Goal: Transaction & Acquisition: Book appointment/travel/reservation

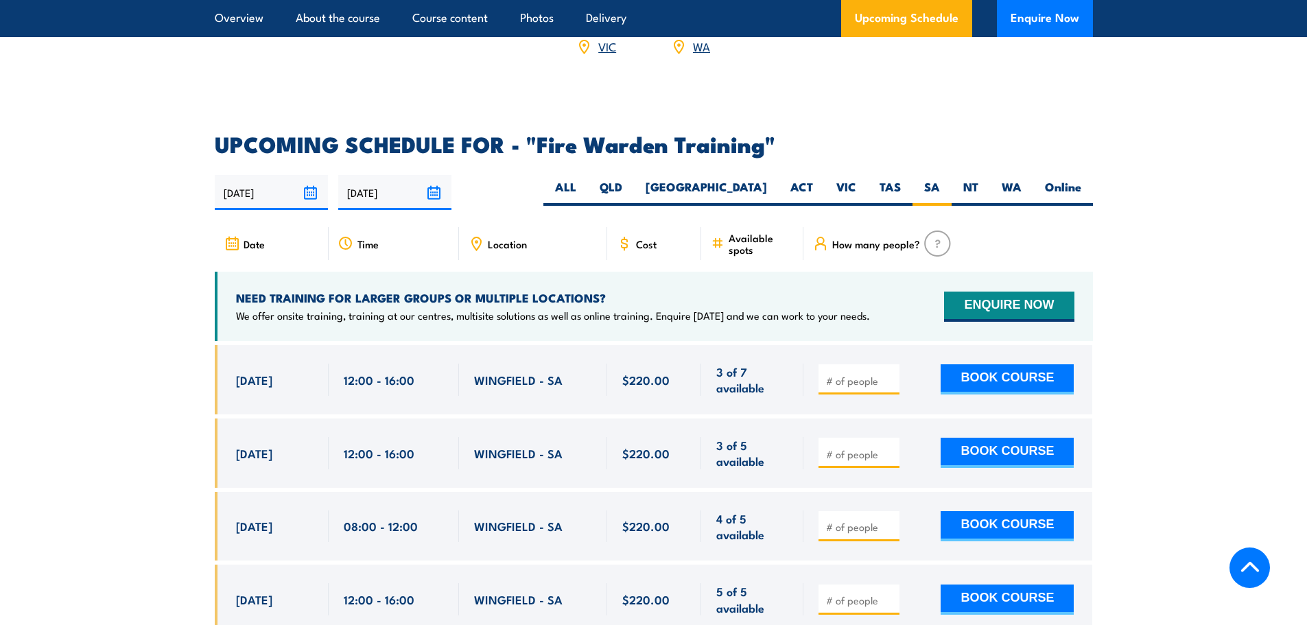
scroll to position [2414, 0]
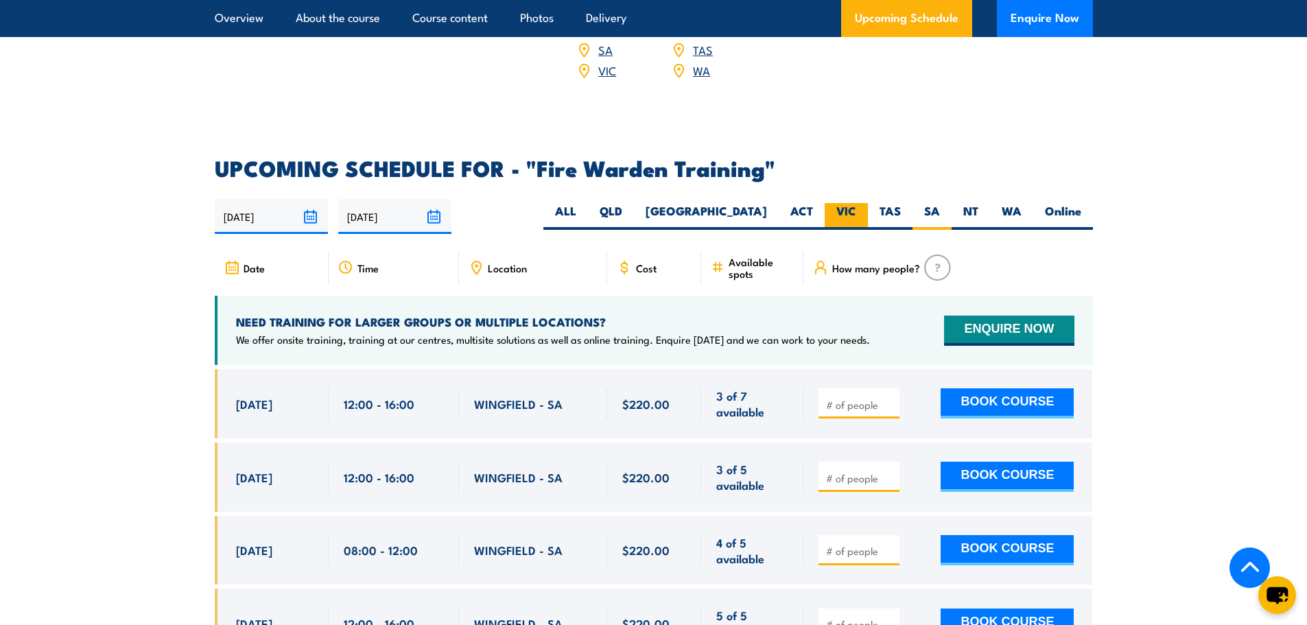
click at [842, 203] on label "VIC" at bounding box center [846, 216] width 43 height 27
click at [856, 203] on input "VIC" at bounding box center [860, 207] width 9 height 9
radio input "true"
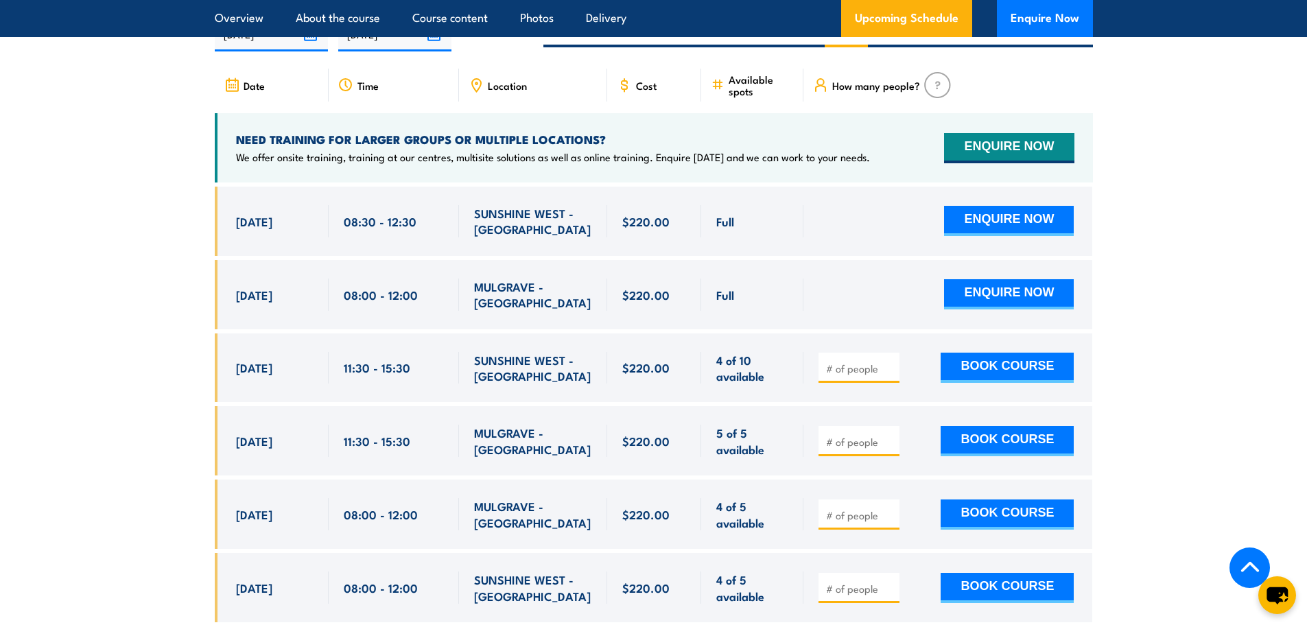
scroll to position [2620, 0]
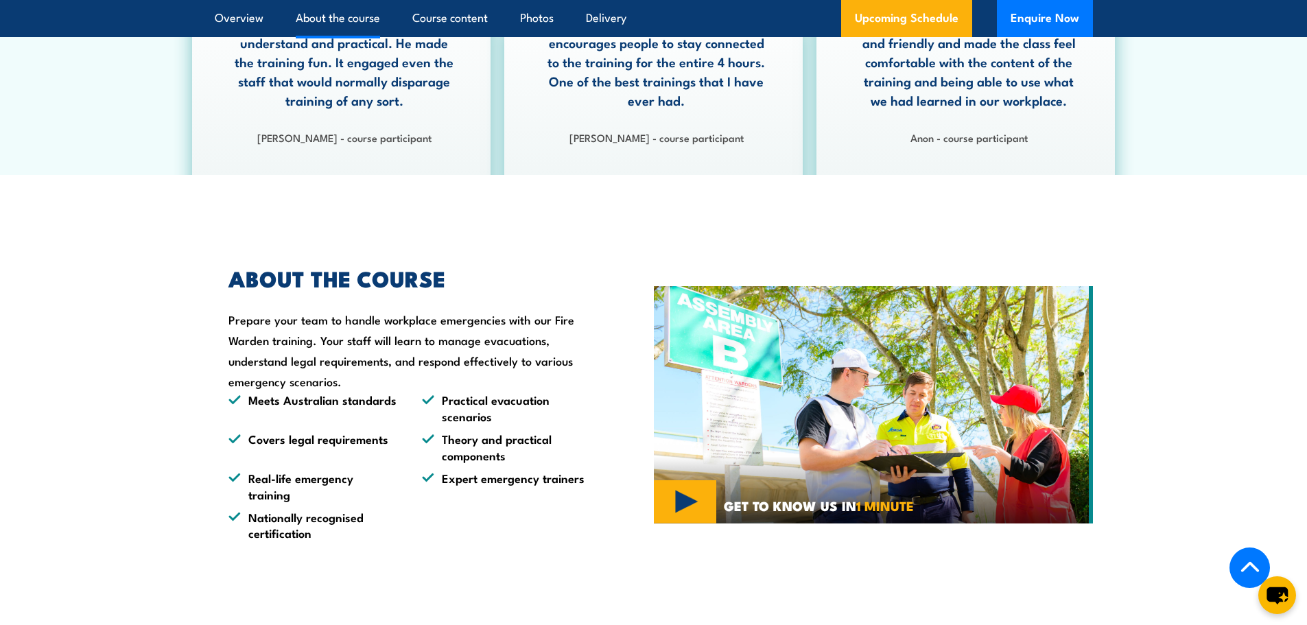
scroll to position [562, 0]
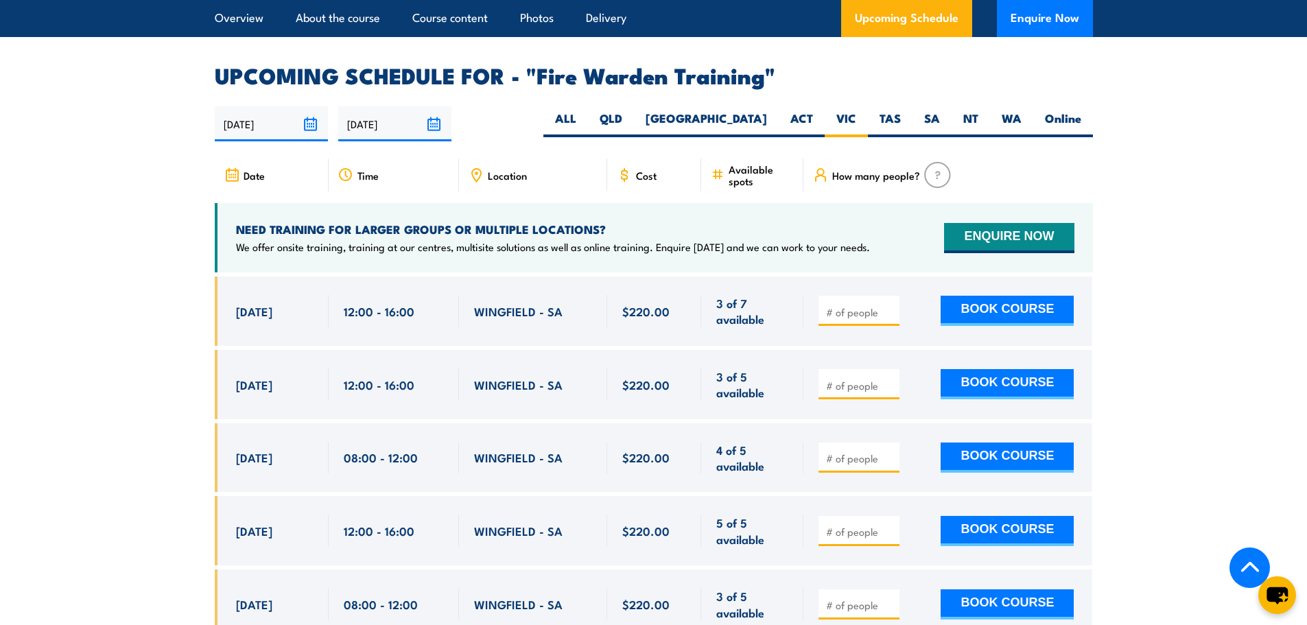
scroll to position [2482, 0]
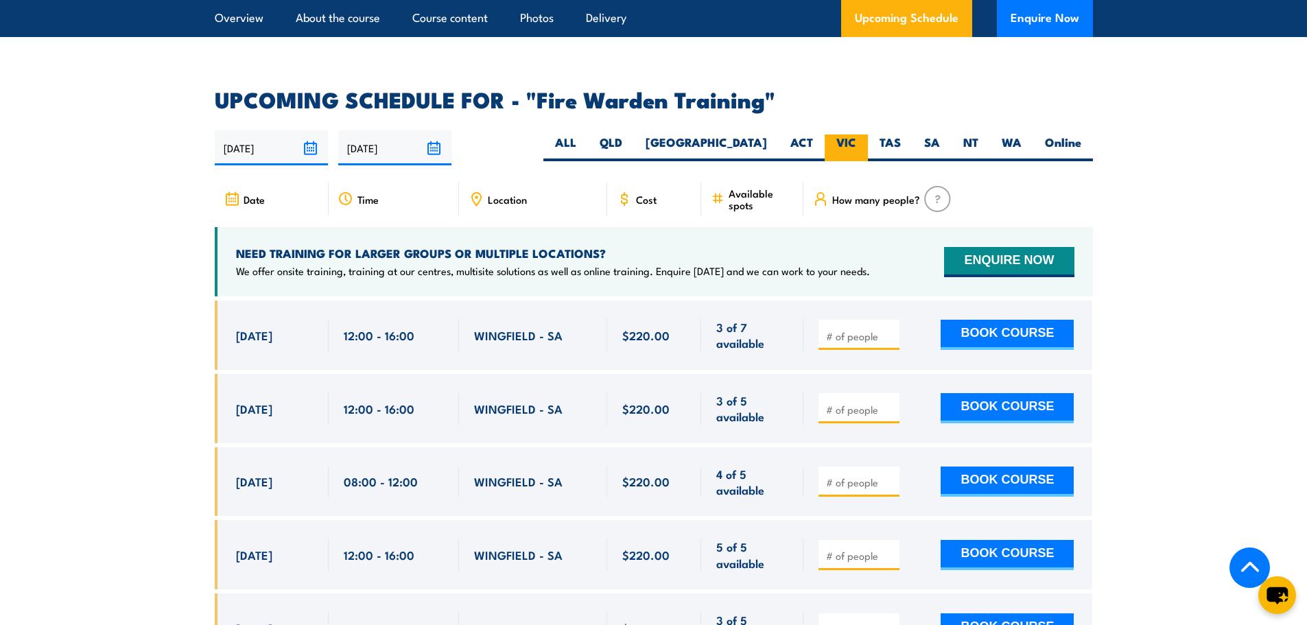
click at [846, 134] on label "VIC" at bounding box center [846, 147] width 43 height 27
click at [856, 134] on input "VIC" at bounding box center [860, 138] width 9 height 9
click at [851, 134] on label "VIC" at bounding box center [846, 147] width 43 height 27
click at [856, 134] on input "VIC" at bounding box center [860, 138] width 9 height 9
radio input "true"
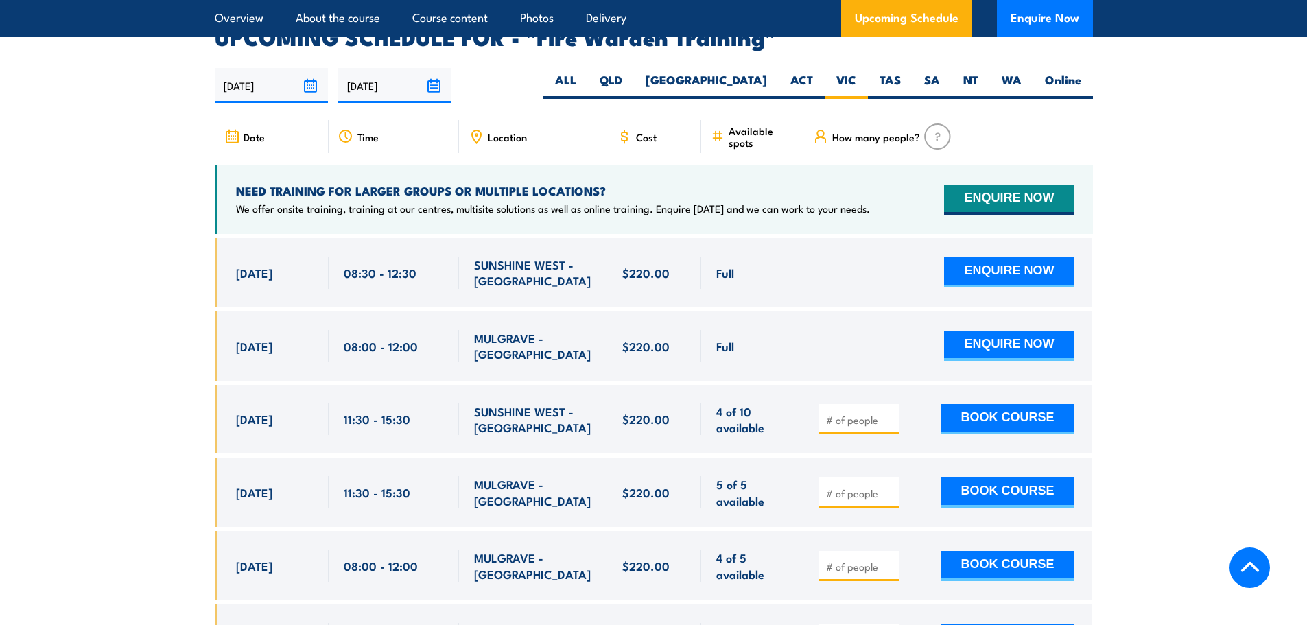
scroll to position [2551, 0]
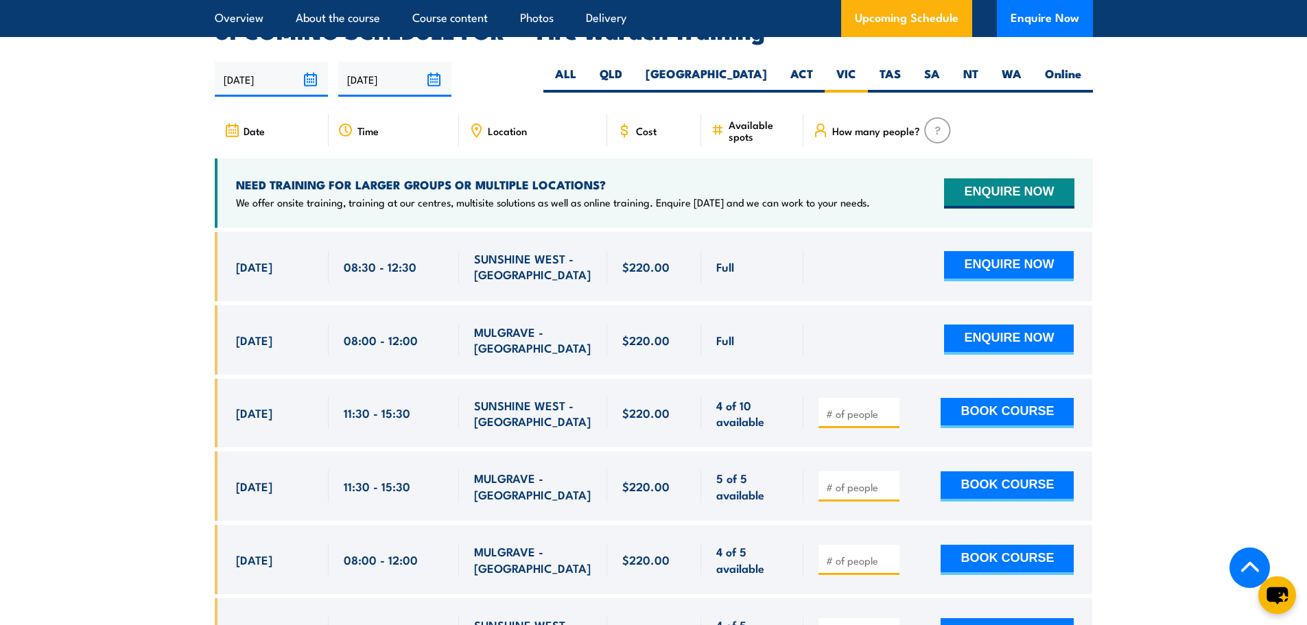
click at [831, 407] on input "number" at bounding box center [860, 414] width 69 height 14
type input "1"
click at [999, 398] on button "BOOK COURSE" at bounding box center [1006, 413] width 133 height 30
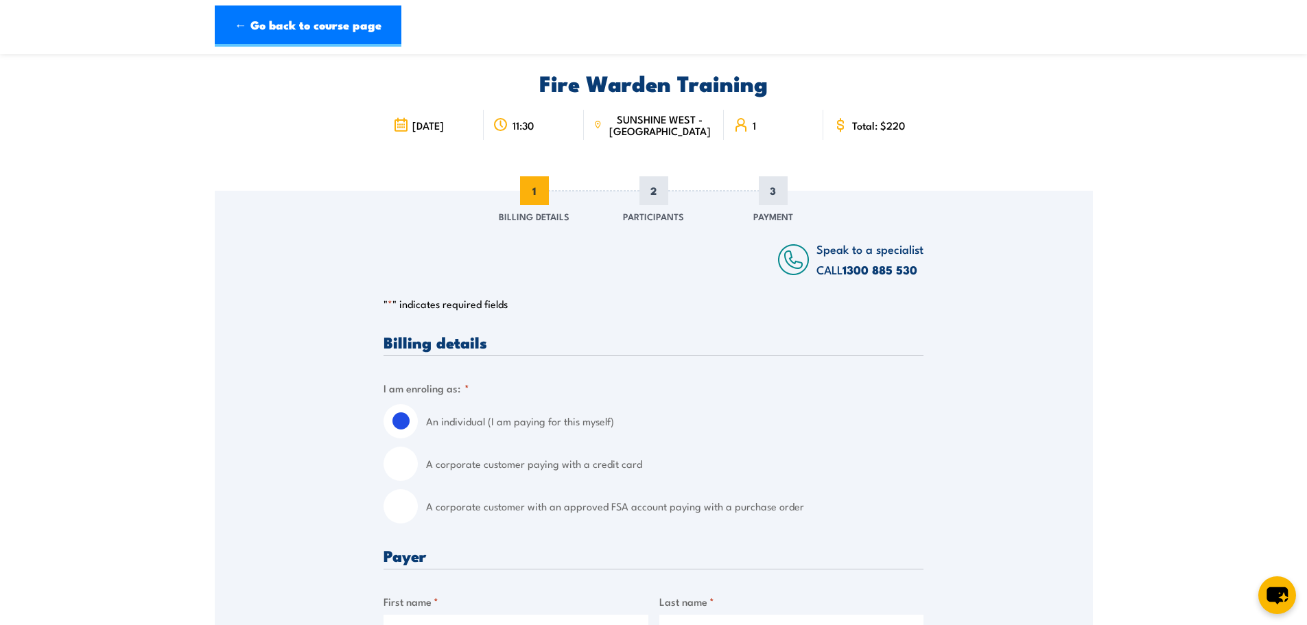
scroll to position [69, 0]
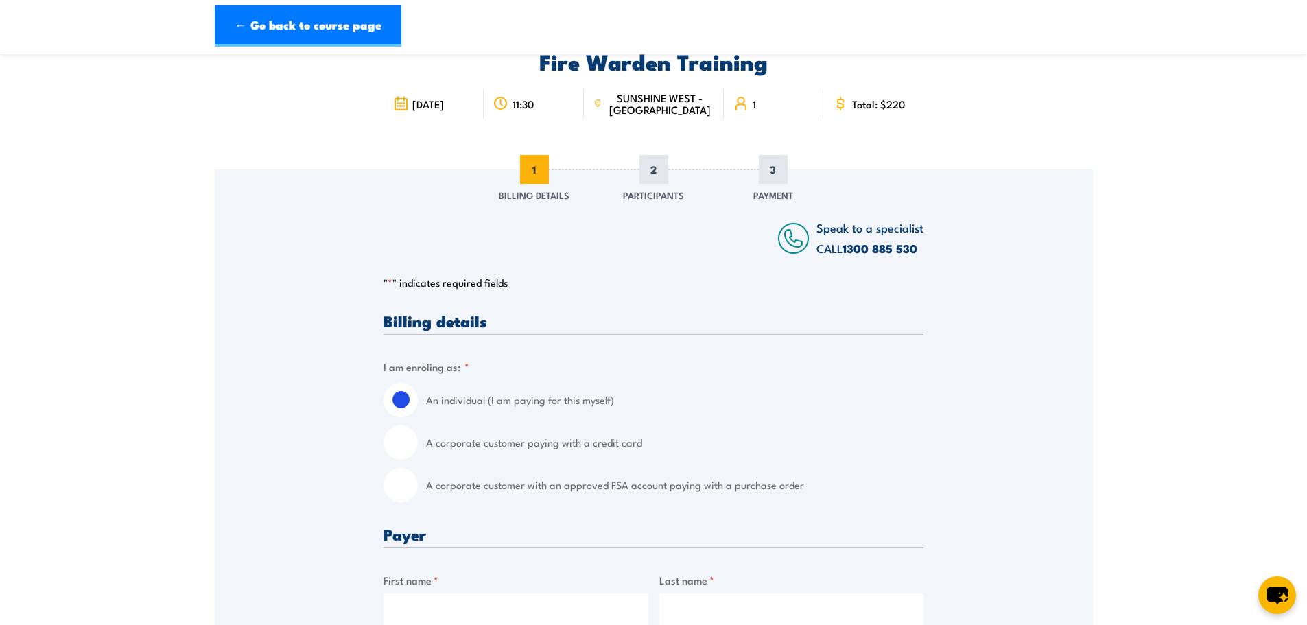
click at [397, 444] on input "A corporate customer paying with a credit card" at bounding box center [400, 442] width 34 height 34
radio input "true"
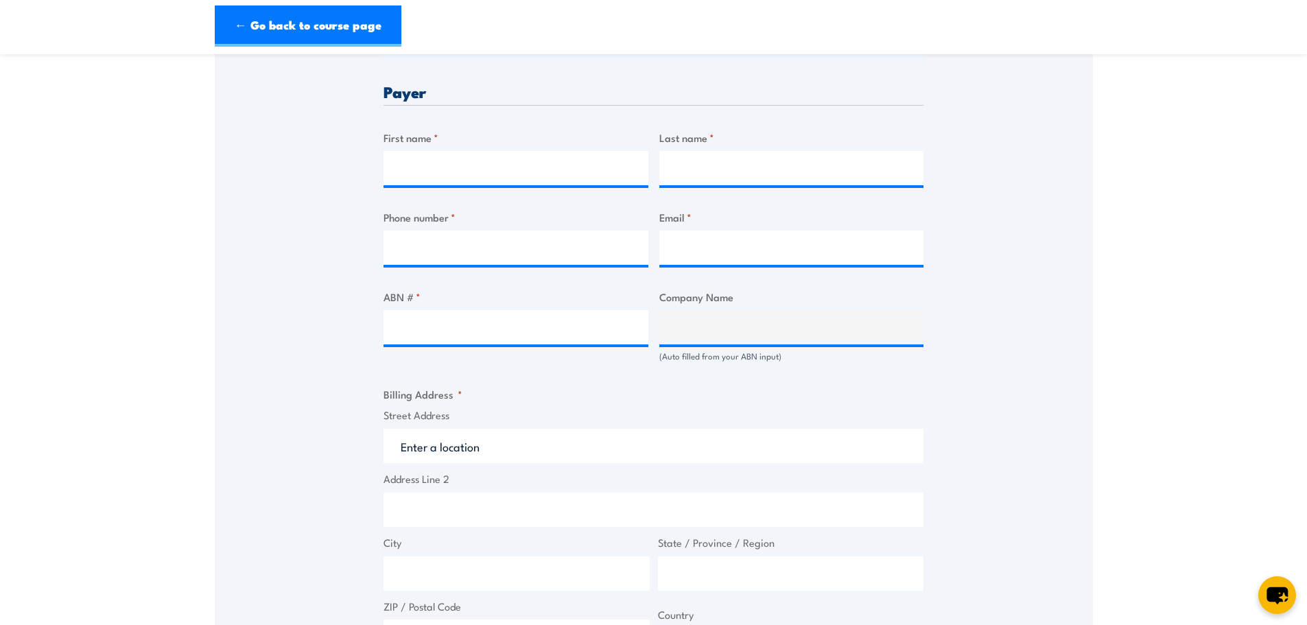
scroll to position [617, 0]
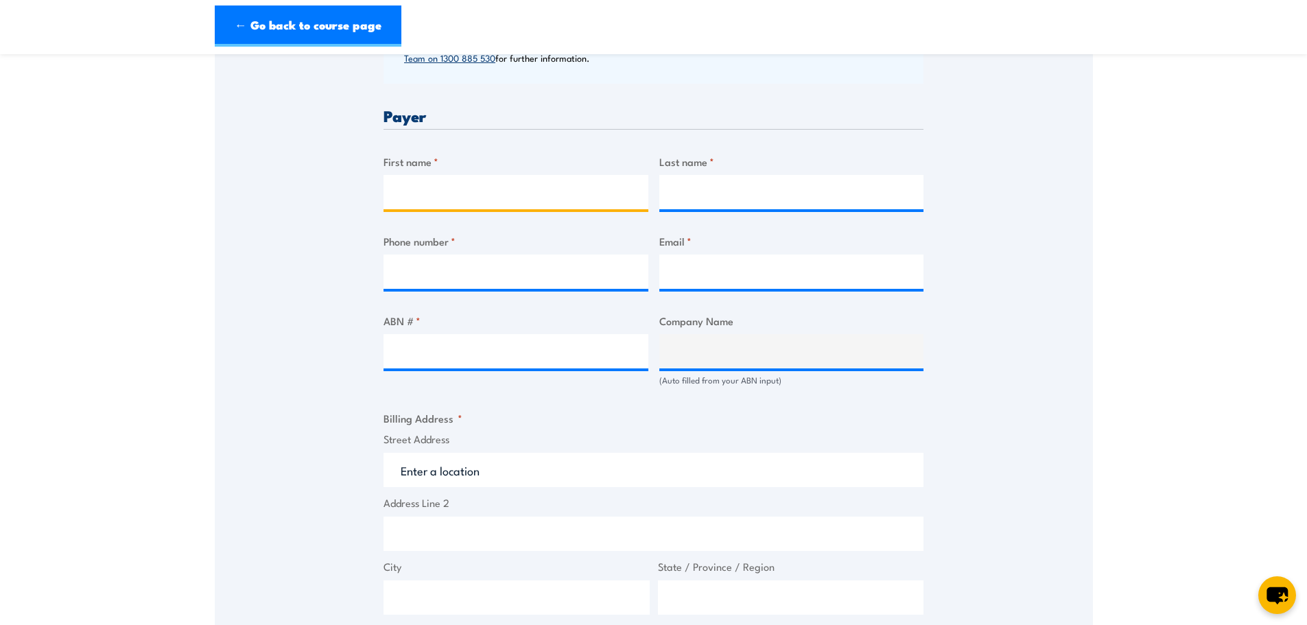
click at [429, 176] on input "First name *" at bounding box center [515, 192] width 265 height 34
type input "Danieshyia"
type input "Strates"
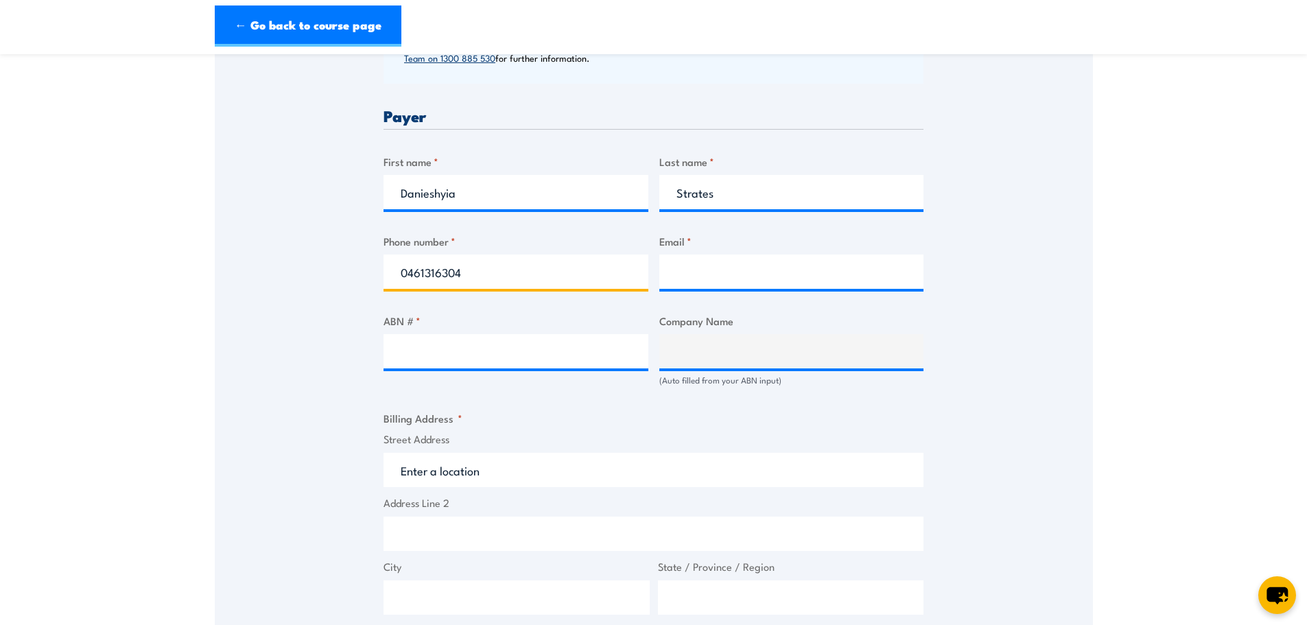
type input "0461316304"
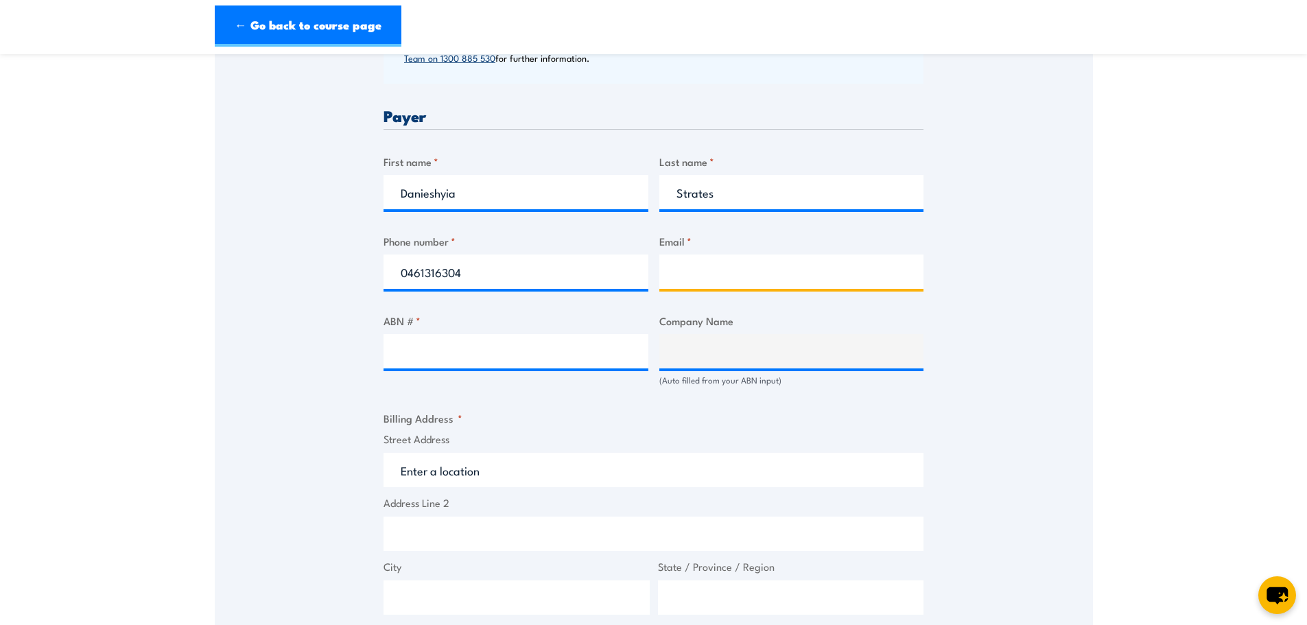
click at [690, 274] on input "Email *" at bounding box center [791, 271] width 265 height 34
type input "[EMAIL_ADDRESS][DOMAIN_NAME]"
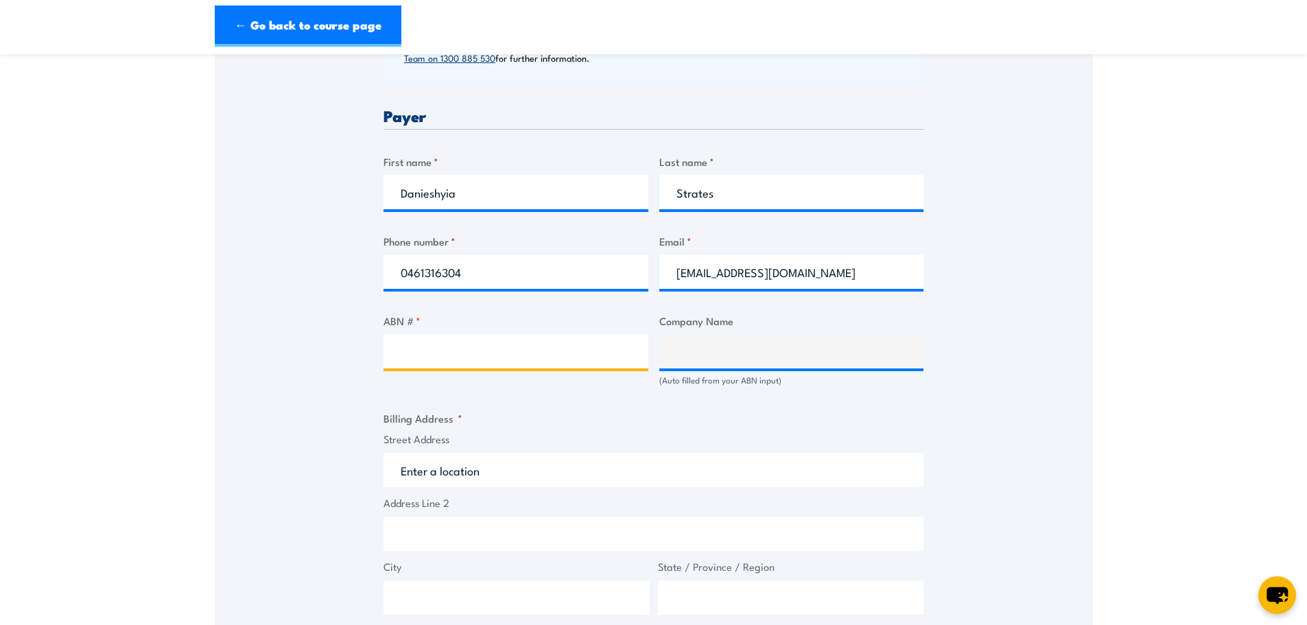
click at [593, 355] on input "ABN # *" at bounding box center [515, 351] width 265 height 34
type input "46151192504"
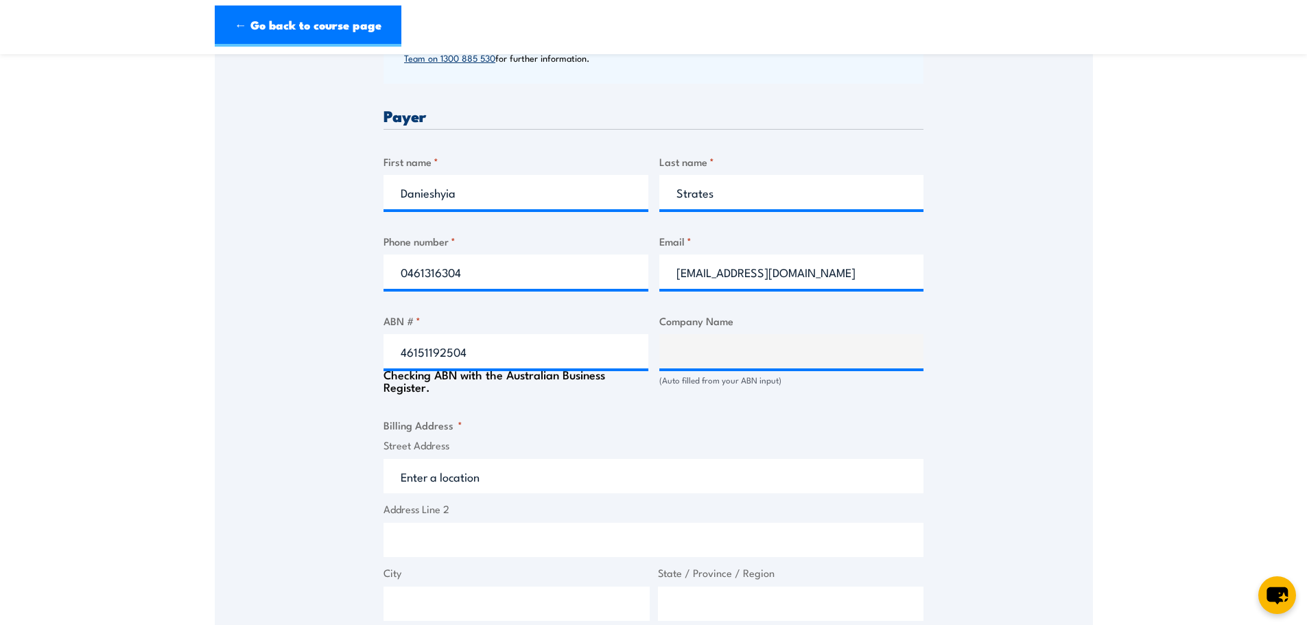
type input "[PERSON_NAME] Transport Australia Pty Ltd"
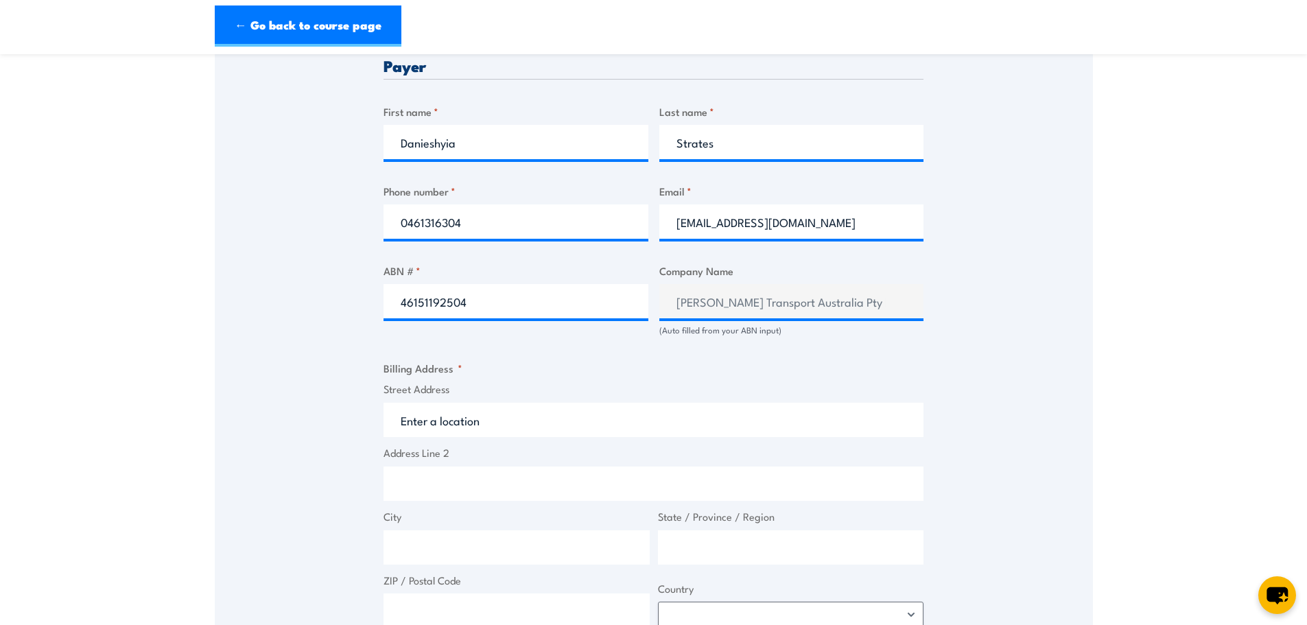
scroll to position [686, 0]
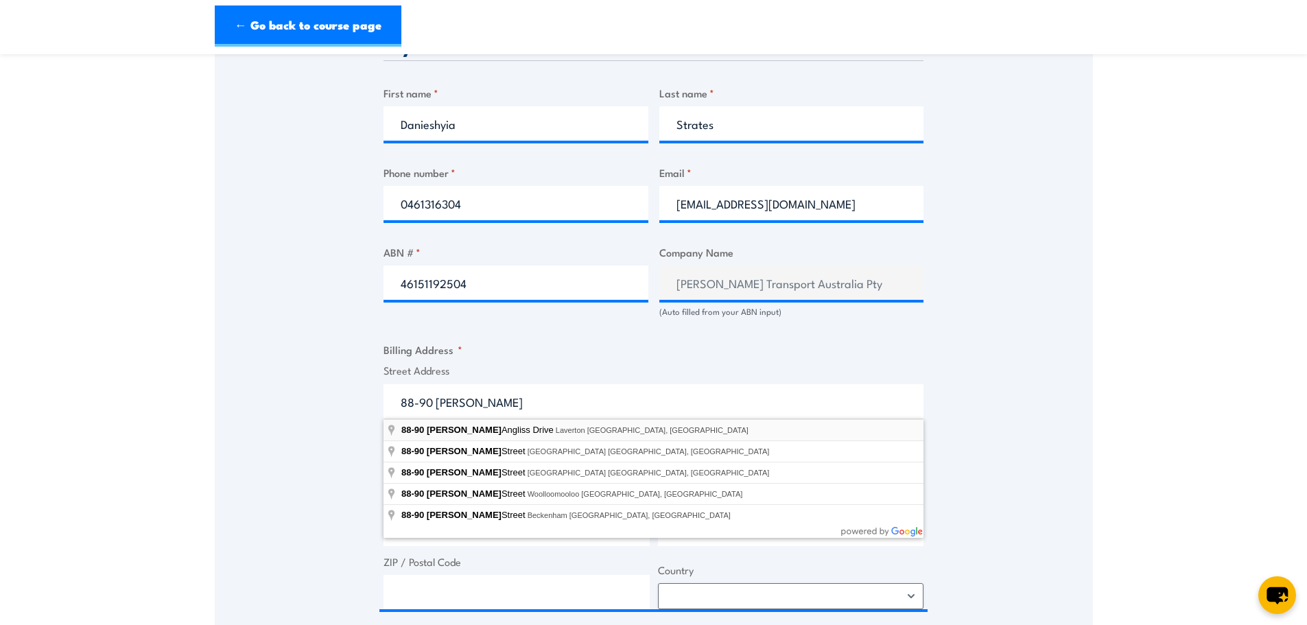
type input "[STREET_ADDRESS][PERSON_NAME]"
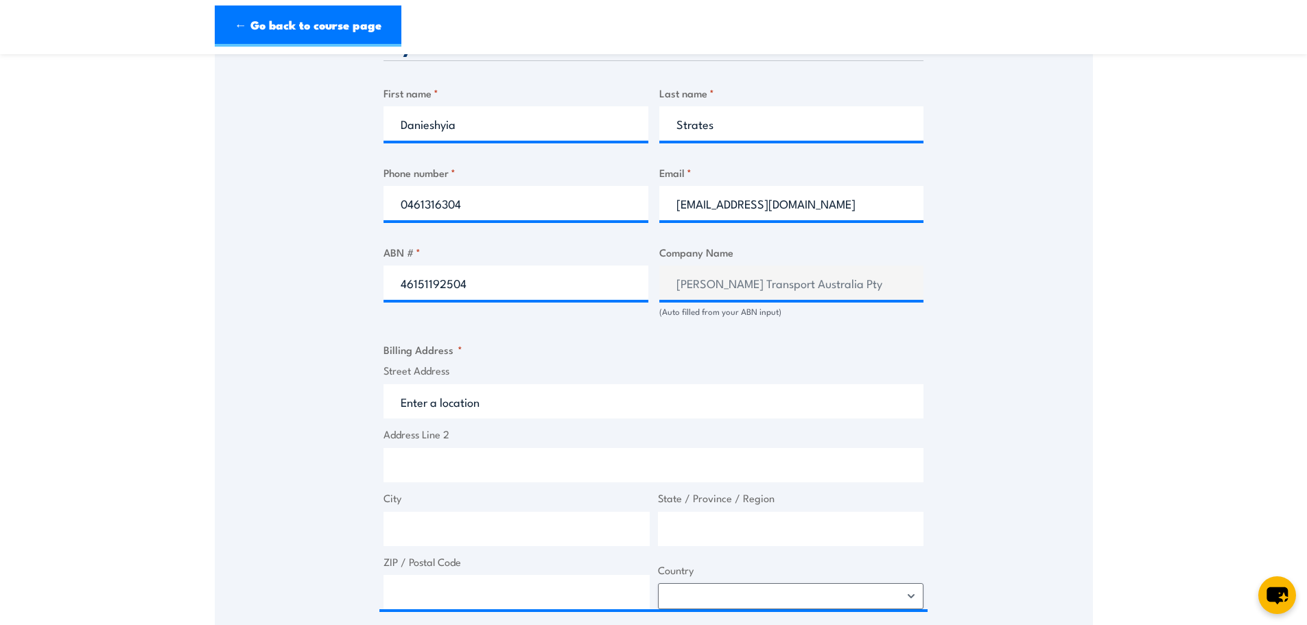
type input "88-90 [PERSON_NAME] Dr"
type input "Laverton North"
type input "Victoria"
type input "3026"
select select "[GEOGRAPHIC_DATA]"
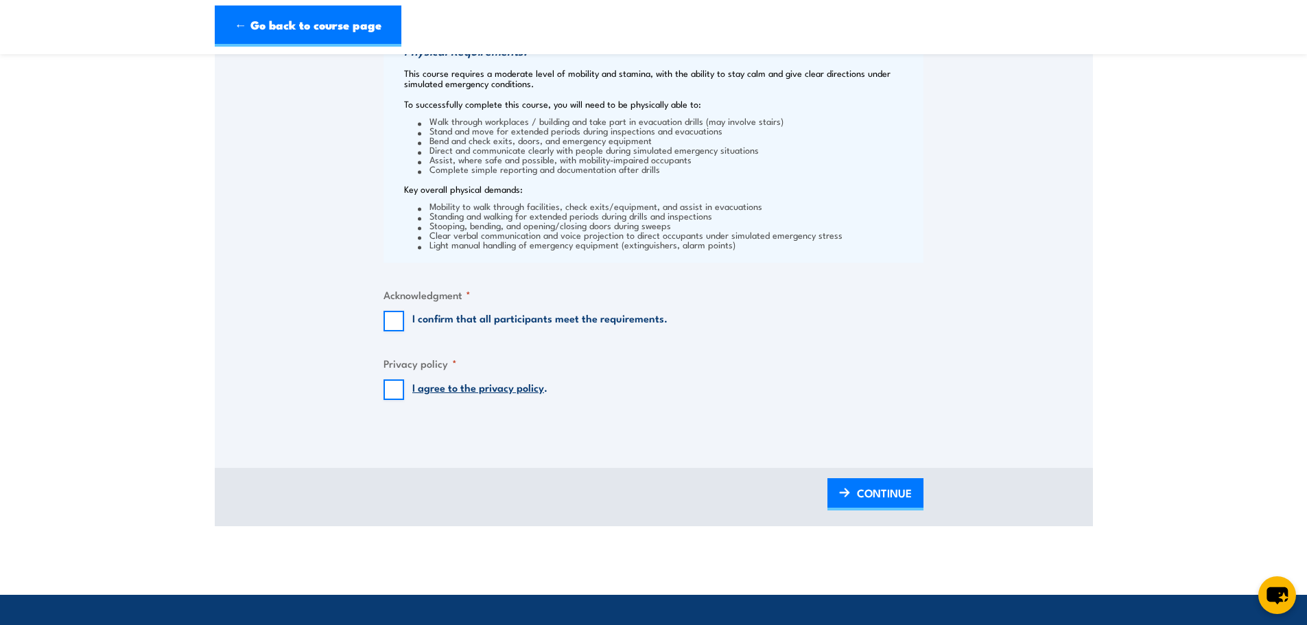
scroll to position [1440, 0]
drag, startPoint x: 390, startPoint y: 318, endPoint x: 390, endPoint y: 341, distance: 22.6
click at [390, 318] on input "I confirm that all participants meet the requirements." at bounding box center [393, 320] width 21 height 21
checkbox input "true"
click at [389, 393] on input "I agree to the privacy policy ." at bounding box center [393, 389] width 21 height 21
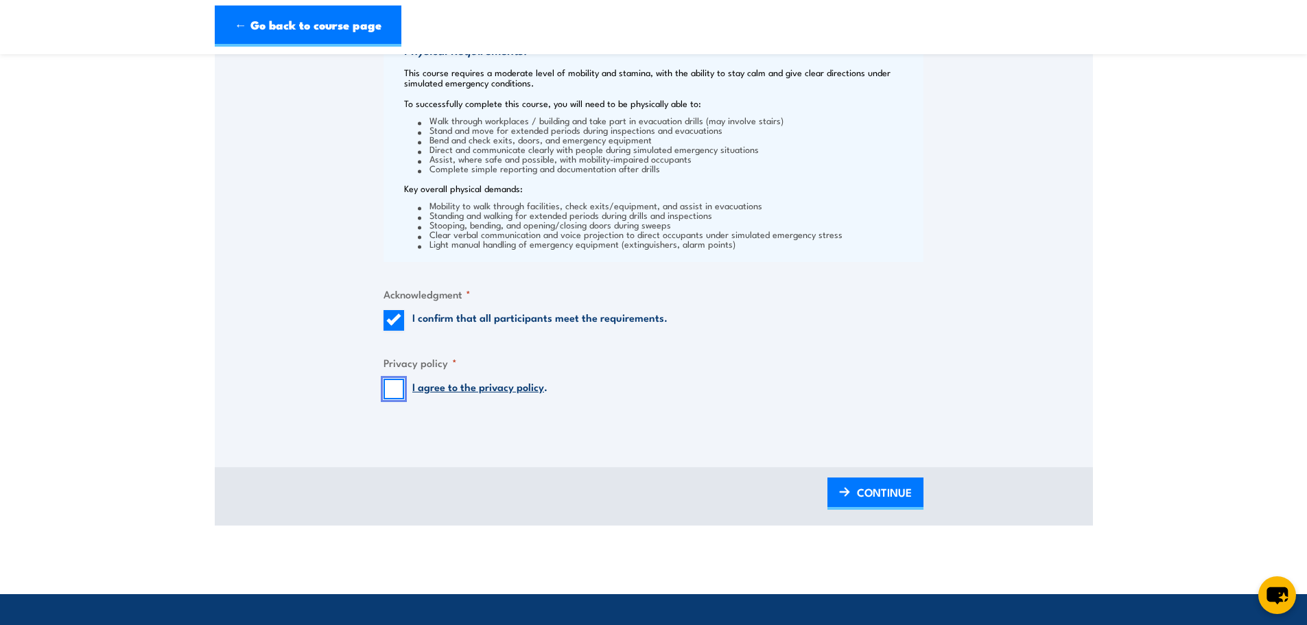
checkbox input "true"
click at [873, 488] on span "CONTINUE" at bounding box center [884, 492] width 55 height 36
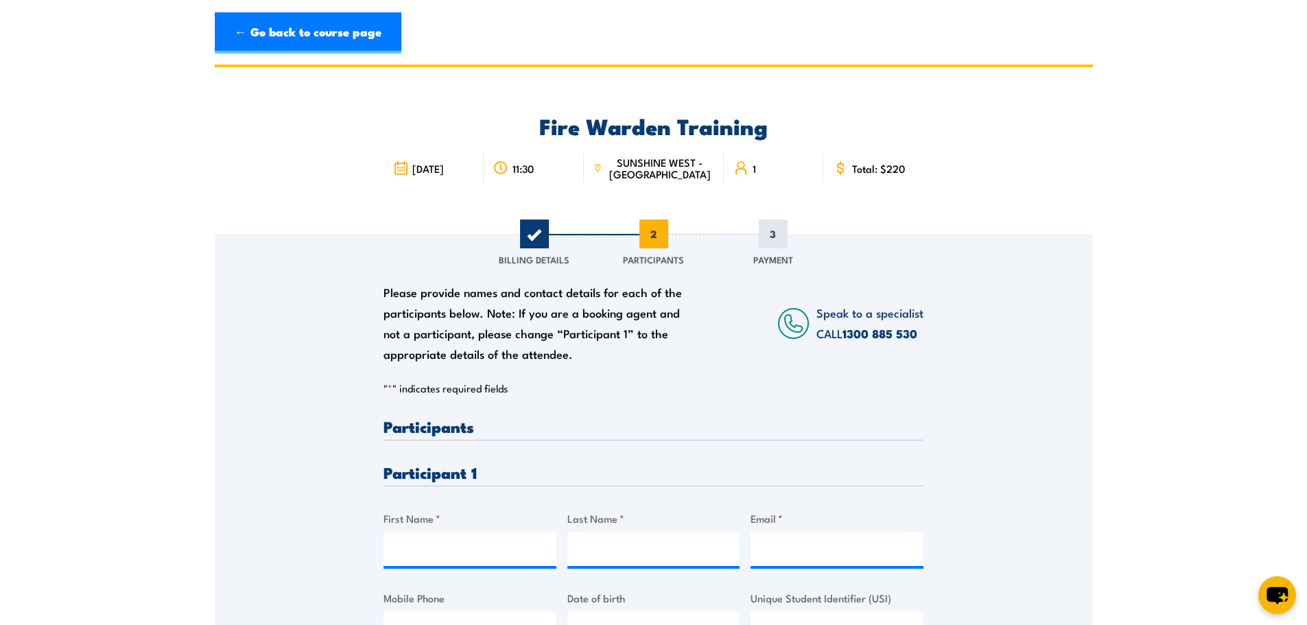
scroll to position [137, 0]
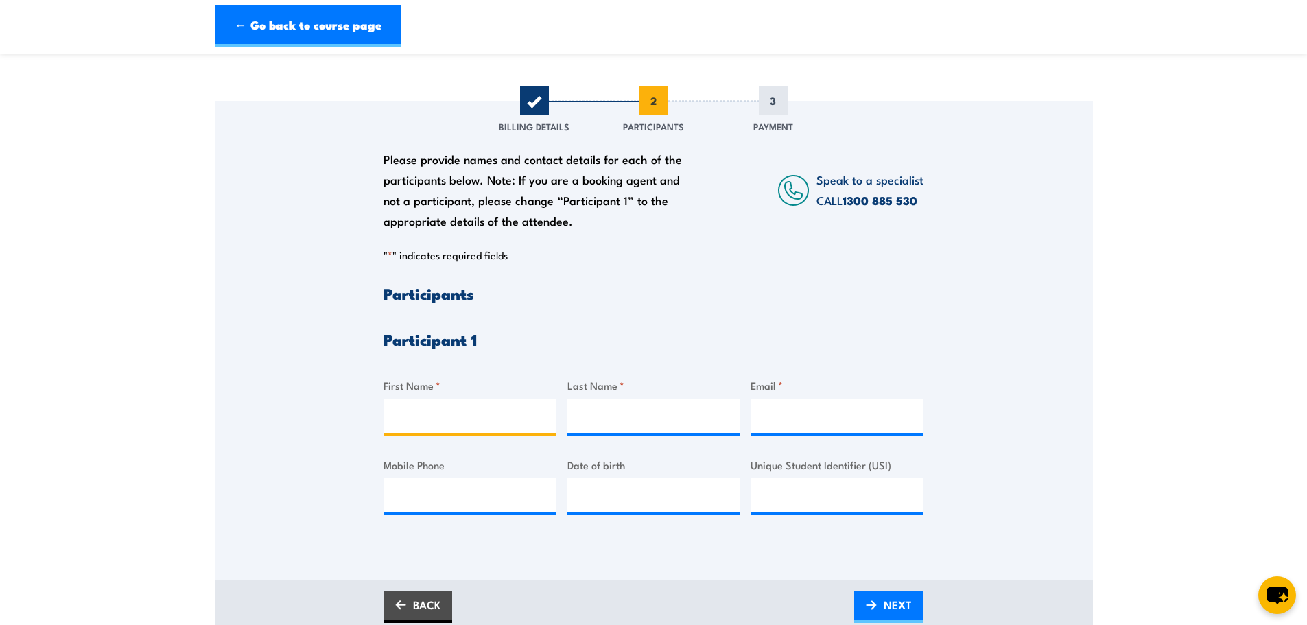
click at [437, 414] on input "First Name *" at bounding box center [469, 416] width 173 height 34
type input "Sean"
type input "Cassar"
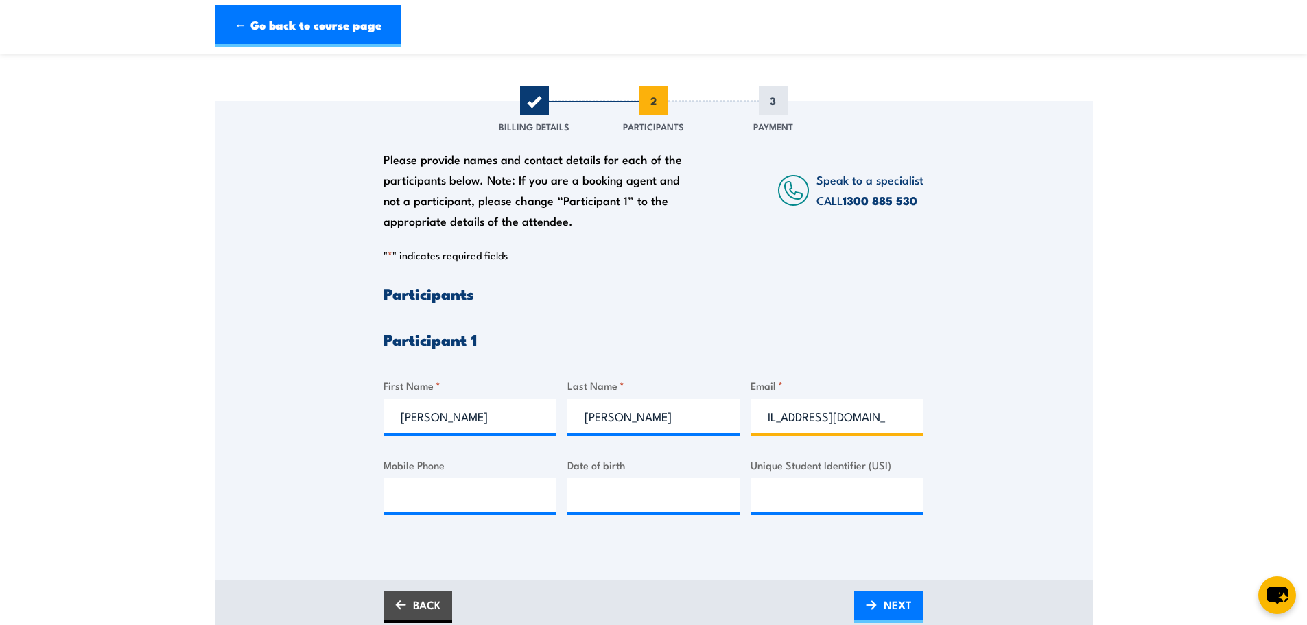
scroll to position [0, 0]
drag, startPoint x: 844, startPoint y: 415, endPoint x: 700, endPoint y: 416, distance: 144.7
click at [700, 416] on div "Please provide names and contact details for each of the participants below. No…" at bounding box center [653, 410] width 540 height 251
type input "seancassar@hotmail.com.au"
click at [905, 369] on div "Please provide names and contact details for each of the participants below. No…" at bounding box center [653, 410] width 540 height 251
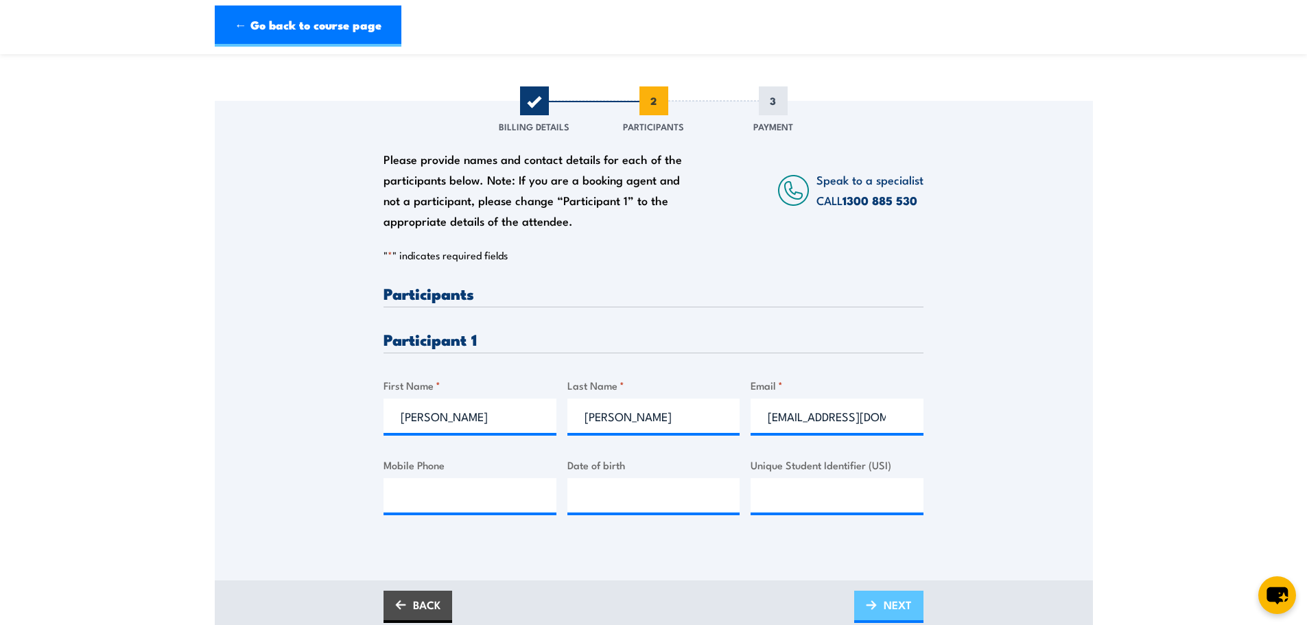
click at [892, 605] on span "NEXT" at bounding box center [898, 604] width 28 height 36
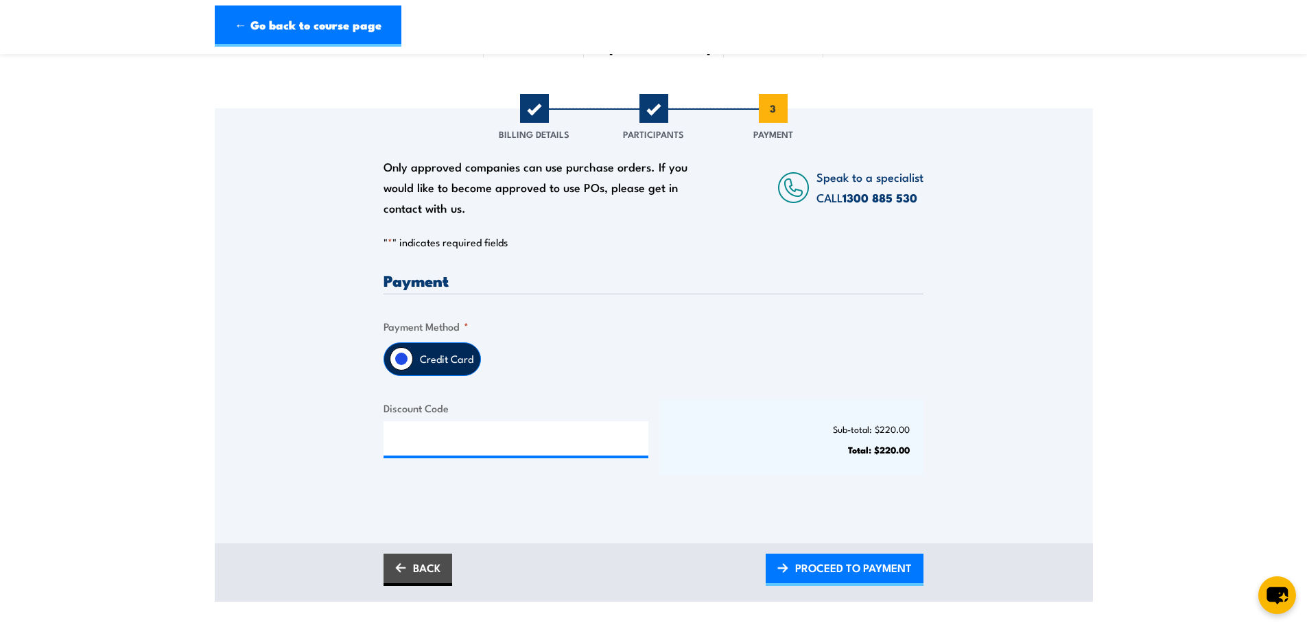
scroll to position [137, 0]
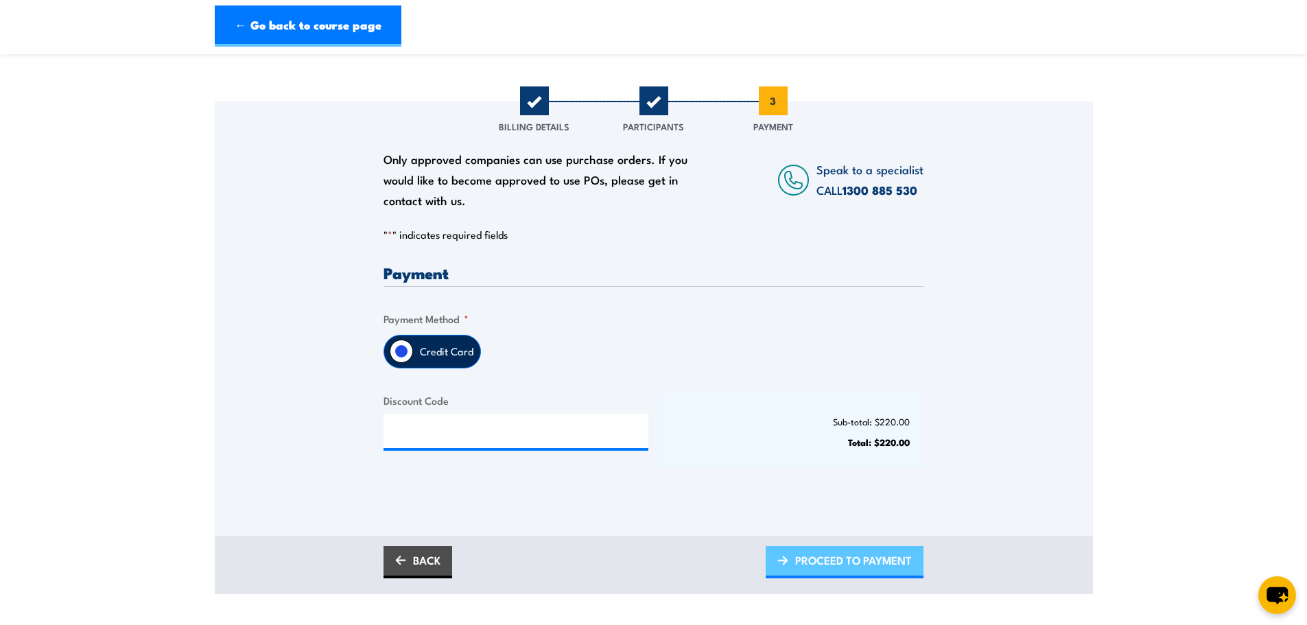
click at [835, 571] on span "PROCEED TO PAYMENT" at bounding box center [853, 560] width 117 height 36
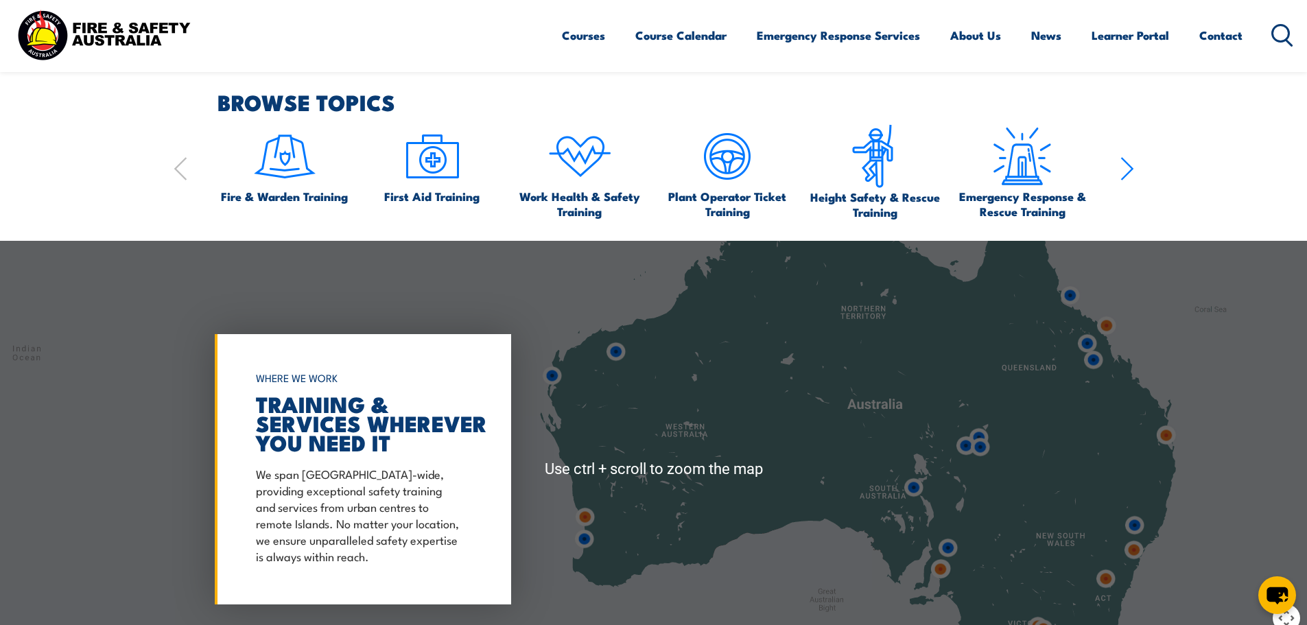
scroll to position [1440, 0]
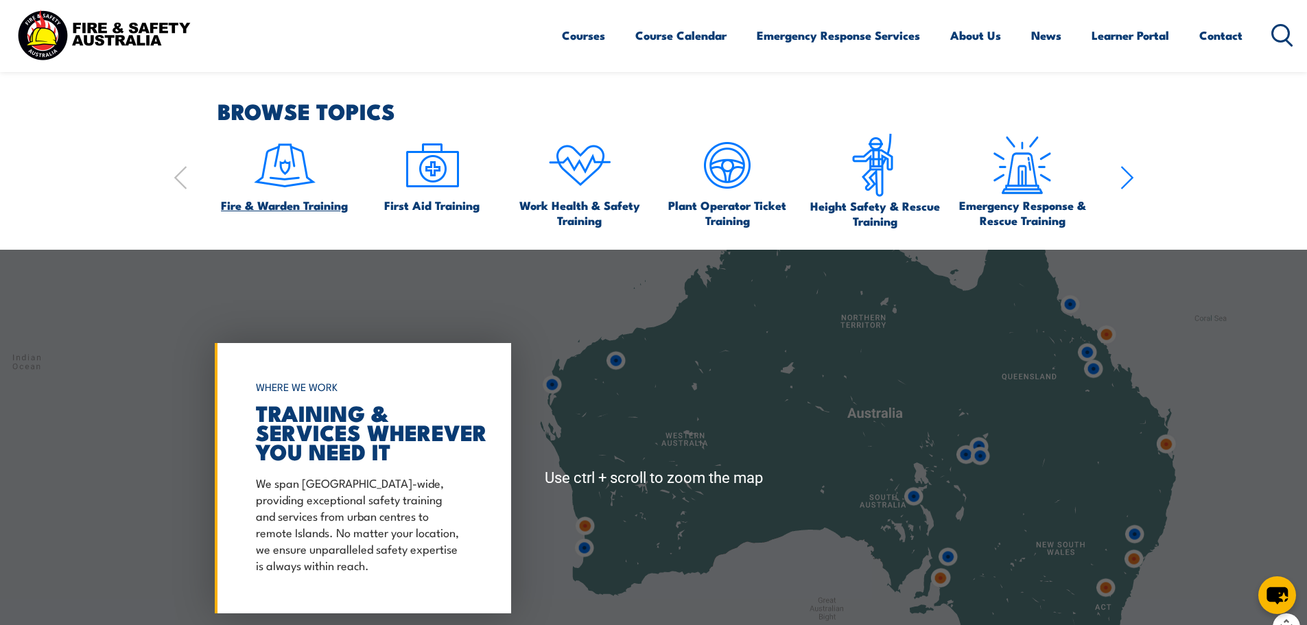
click at [272, 198] on span "Fire & Warden Training" at bounding box center [284, 205] width 127 height 15
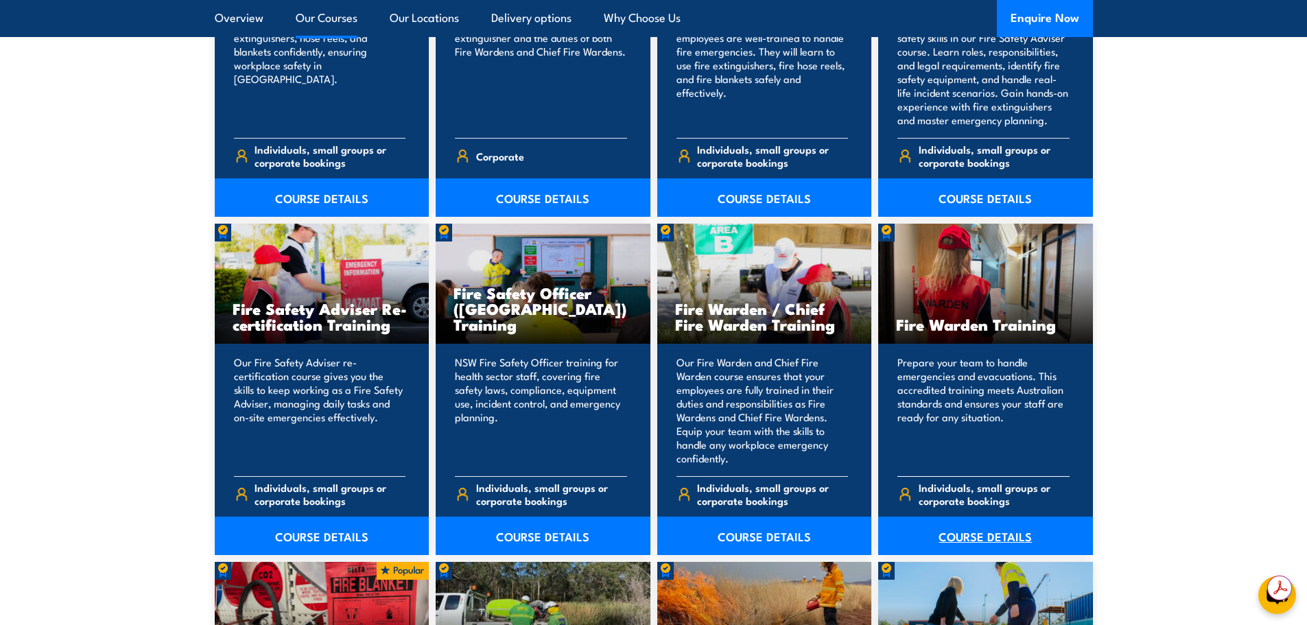
click at [999, 537] on link "COURSE DETAILS" at bounding box center [985, 536] width 215 height 38
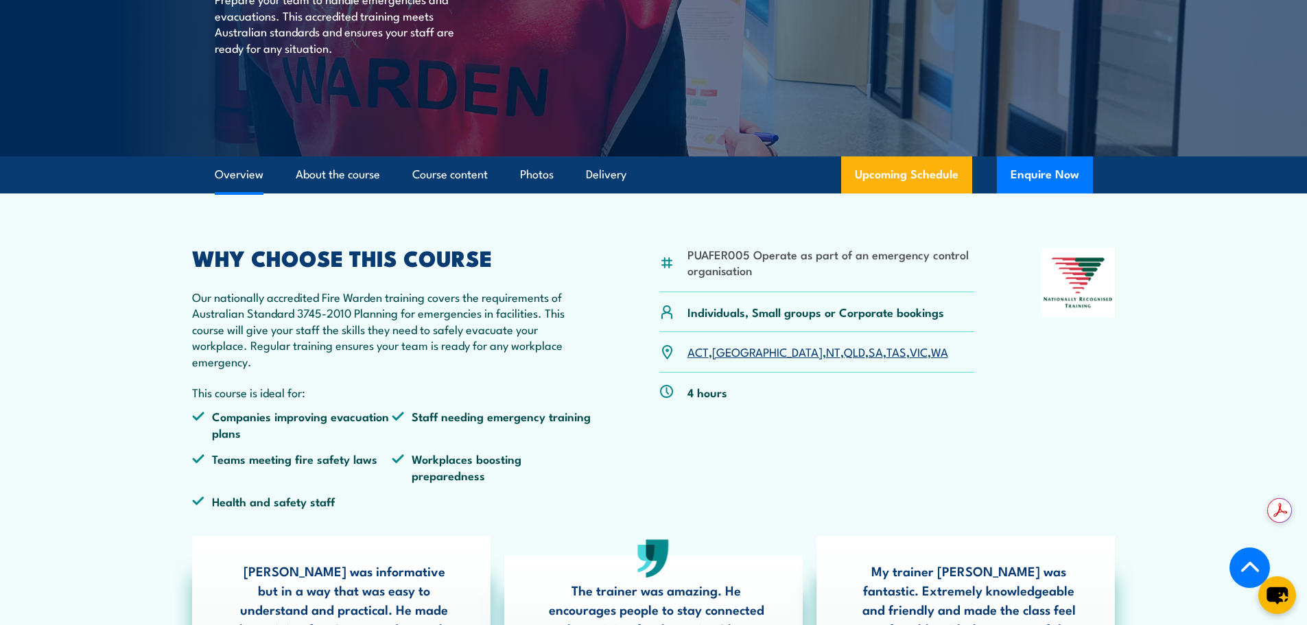
scroll to position [69, 0]
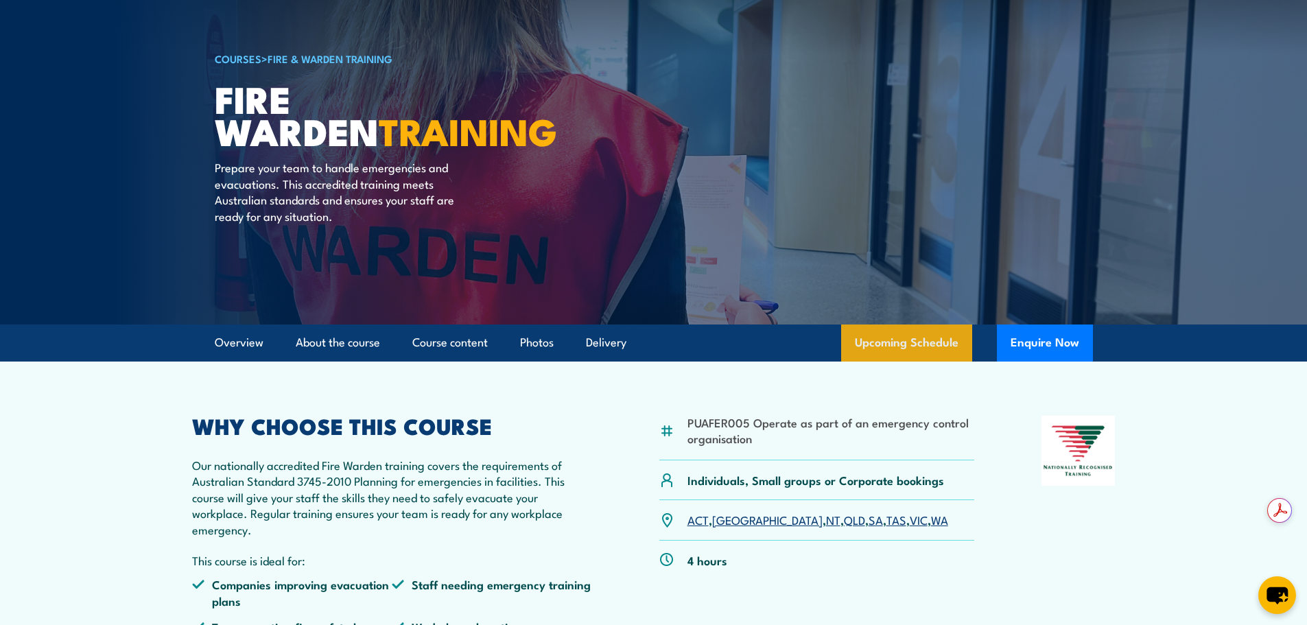
click at [903, 344] on link "Upcoming Schedule" at bounding box center [906, 342] width 131 height 37
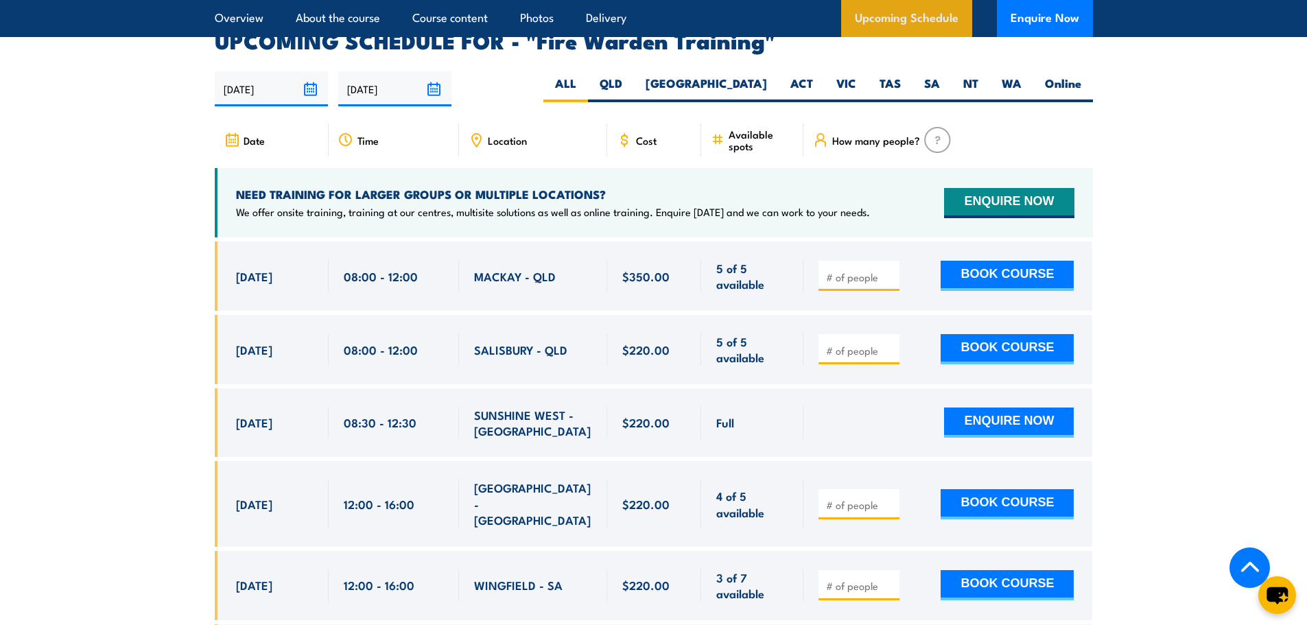
scroll to position [2551, 0]
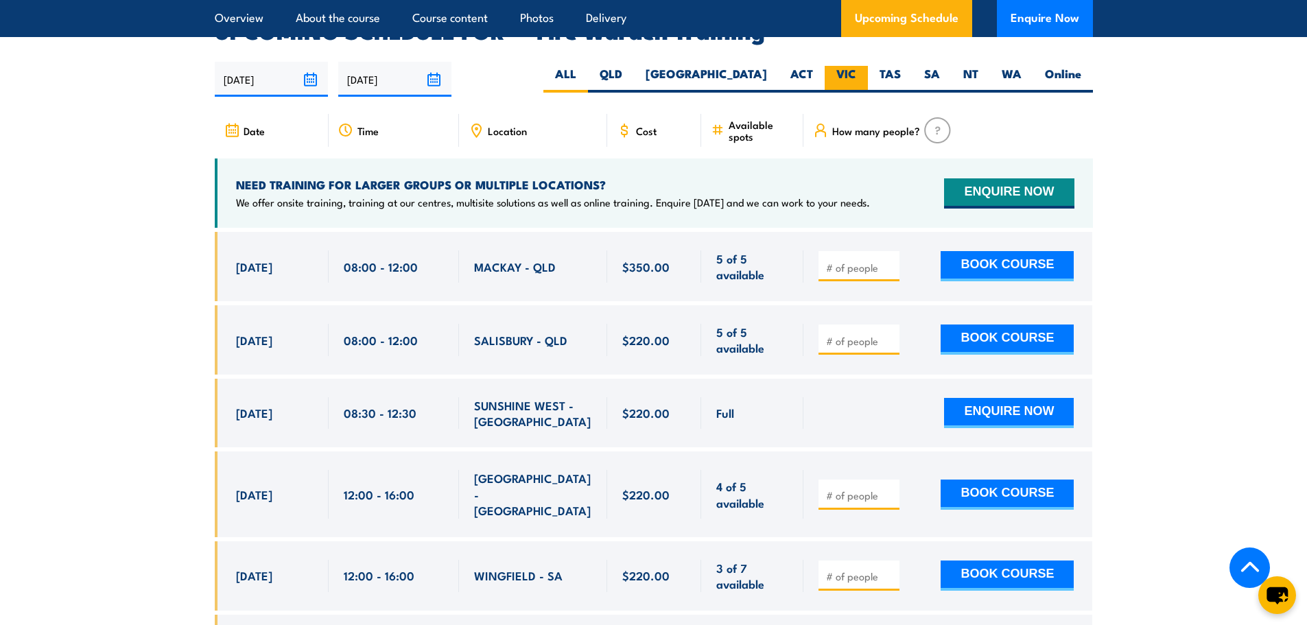
click at [857, 66] on label "VIC" at bounding box center [846, 79] width 43 height 27
click at [857, 66] on input "VIC" at bounding box center [860, 70] width 9 height 9
radio input "true"
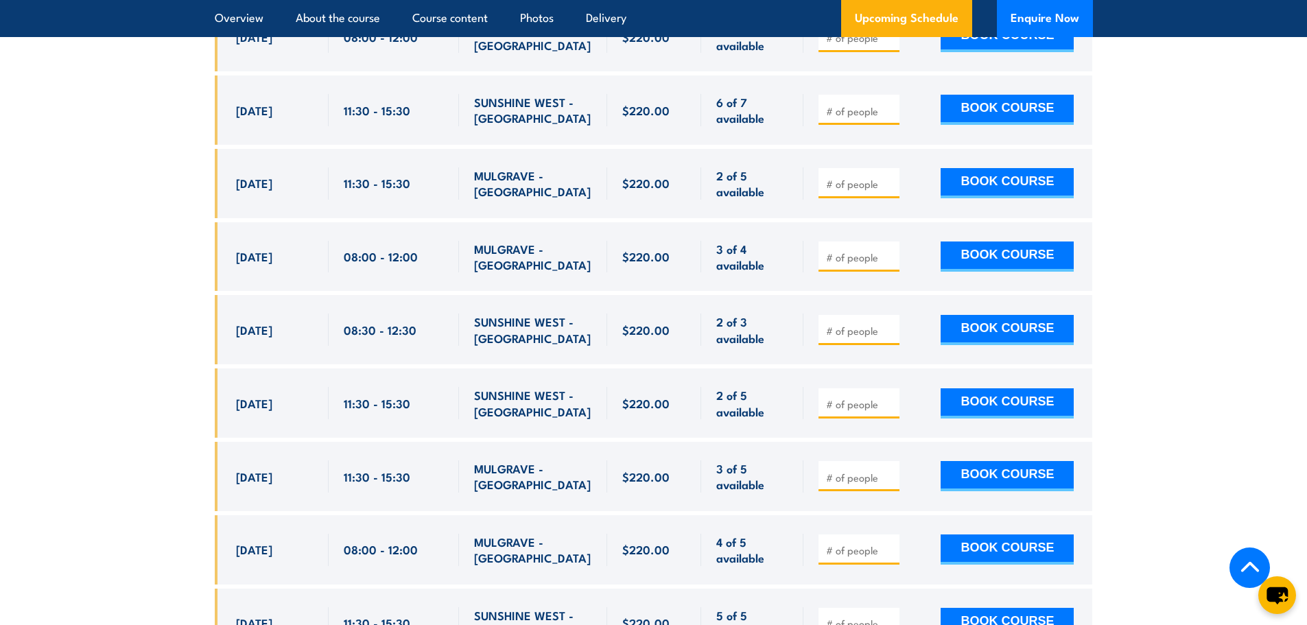
scroll to position [3168, 0]
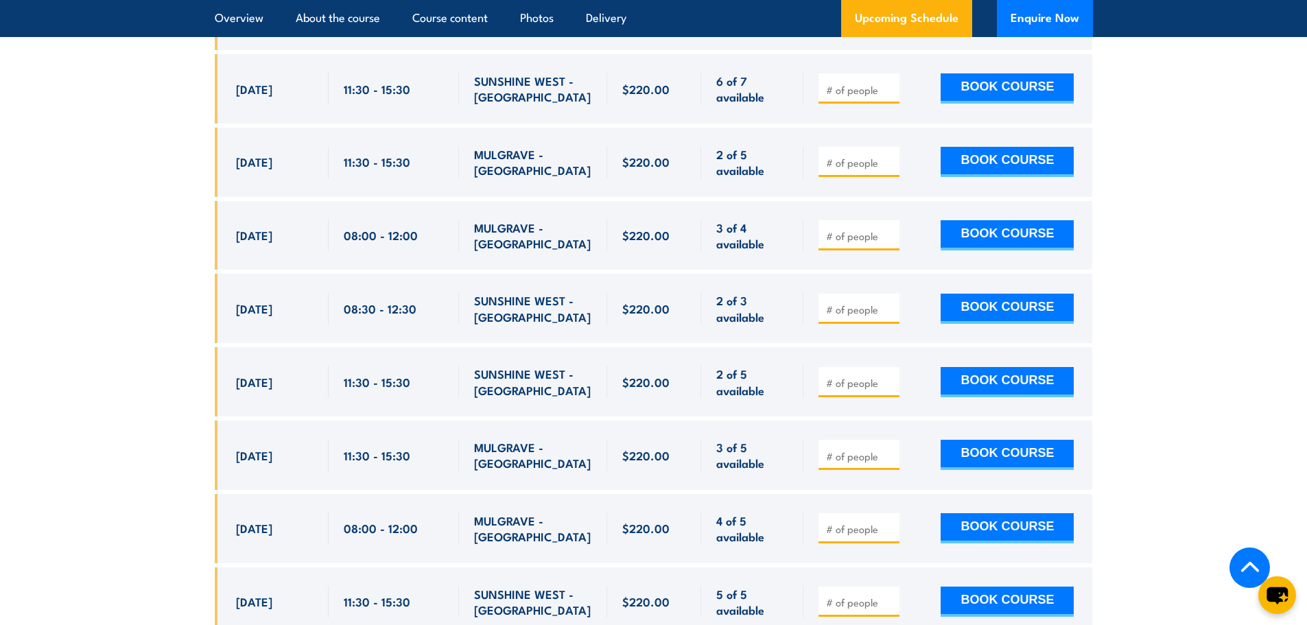
click at [838, 376] on input "number" at bounding box center [860, 383] width 69 height 14
type input "1"
click at [993, 367] on button "BOOK COURSE" at bounding box center [1006, 382] width 133 height 30
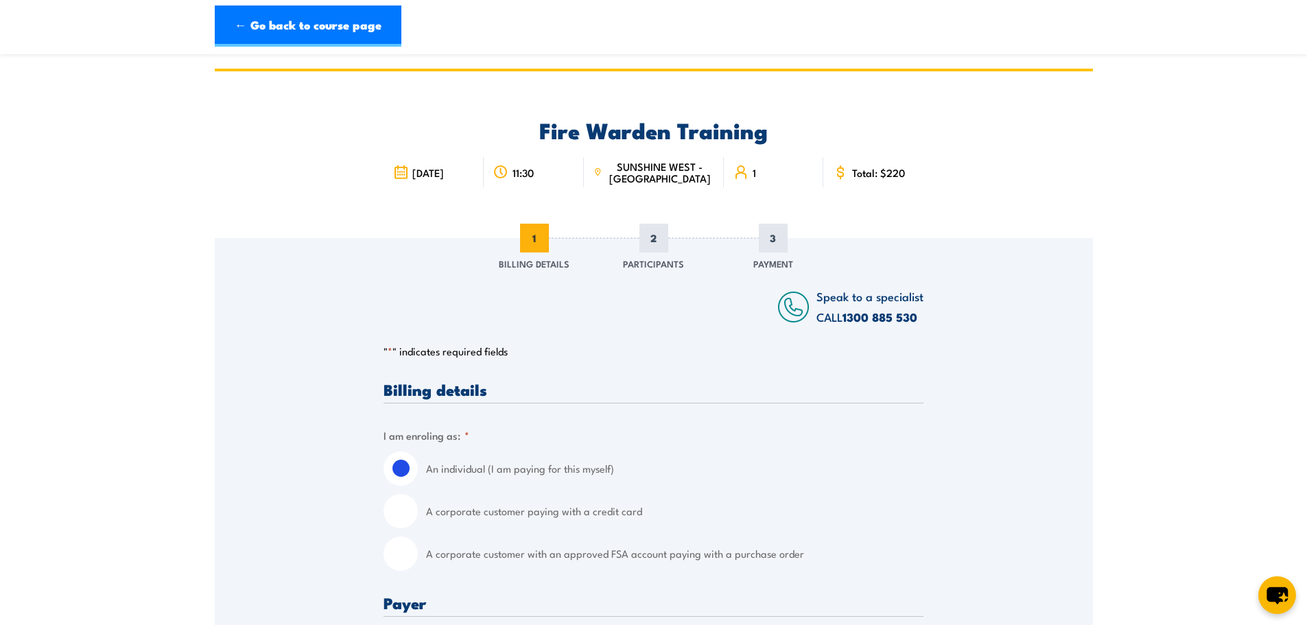
scroll to position [69, 0]
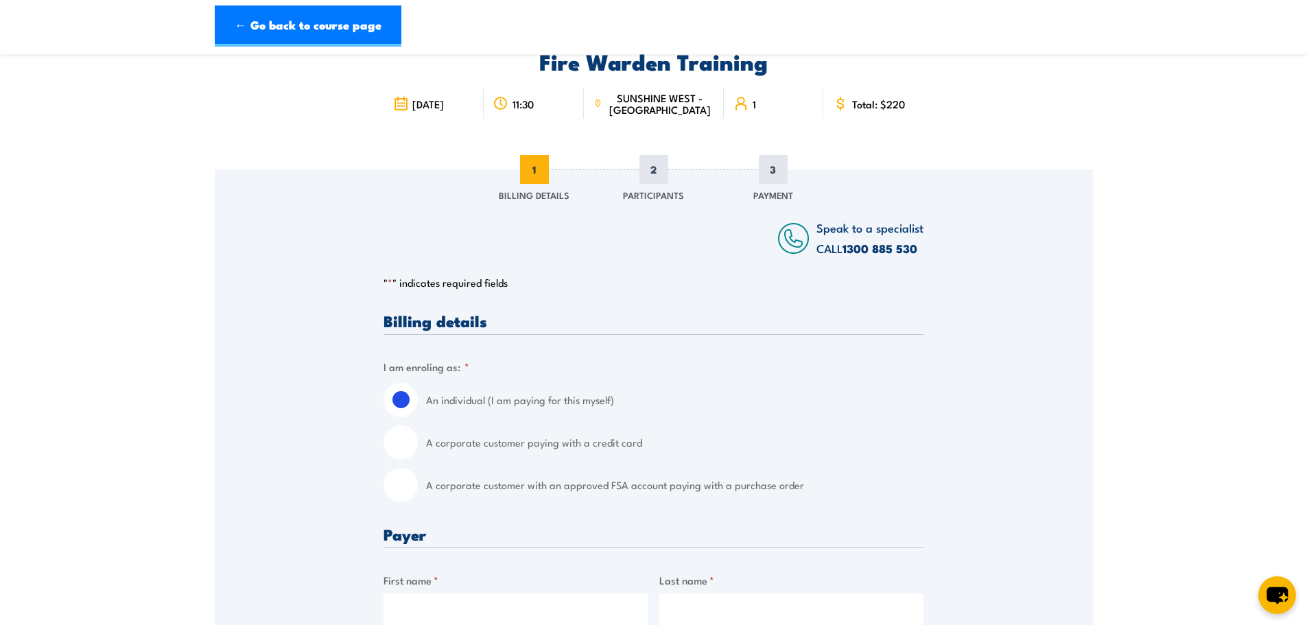
click at [405, 449] on input "A corporate customer paying with a credit card" at bounding box center [400, 442] width 34 height 34
radio input "true"
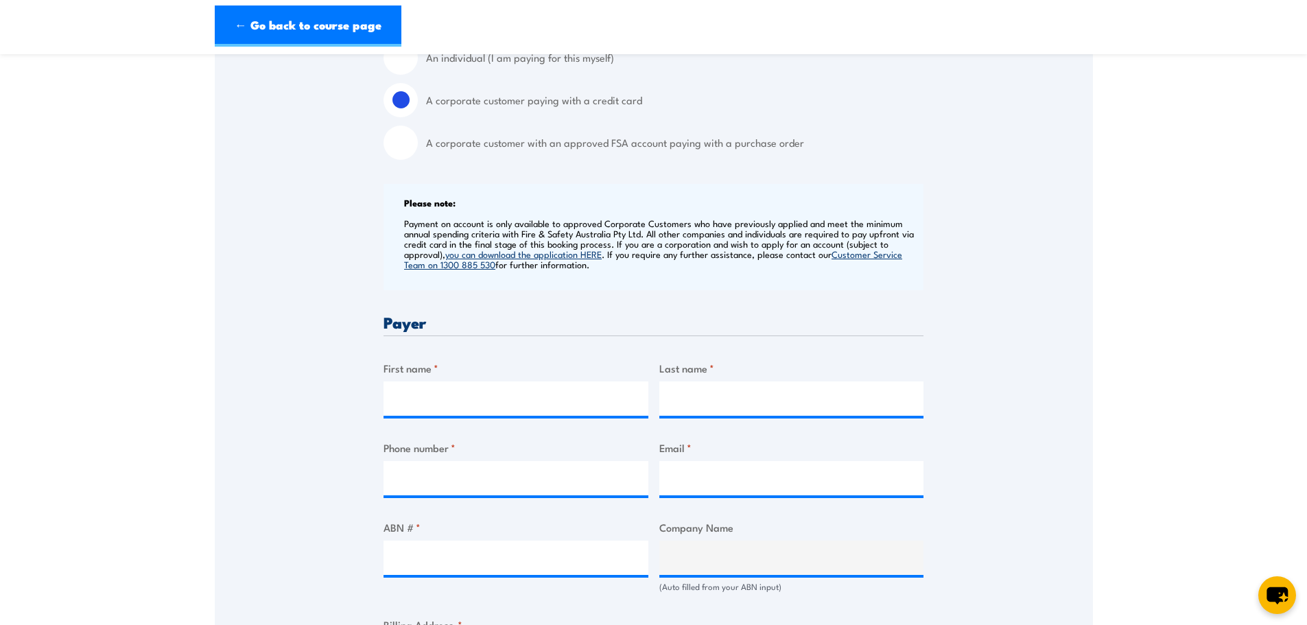
scroll to position [412, 0]
click at [473, 396] on input "First name *" at bounding box center [515, 398] width 265 height 34
type input "Danieshyia"
type input "Strates"
type input "0461316304"
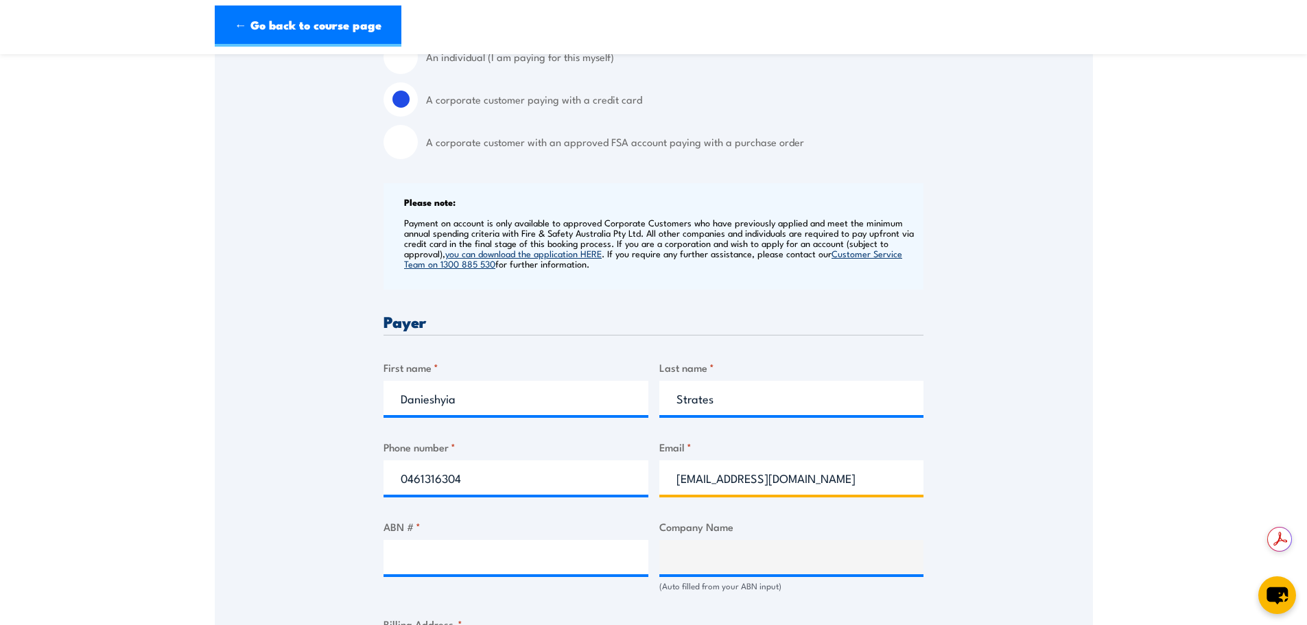
type input "[EMAIL_ADDRESS][DOMAIN_NAME]"
type input "46151192504"
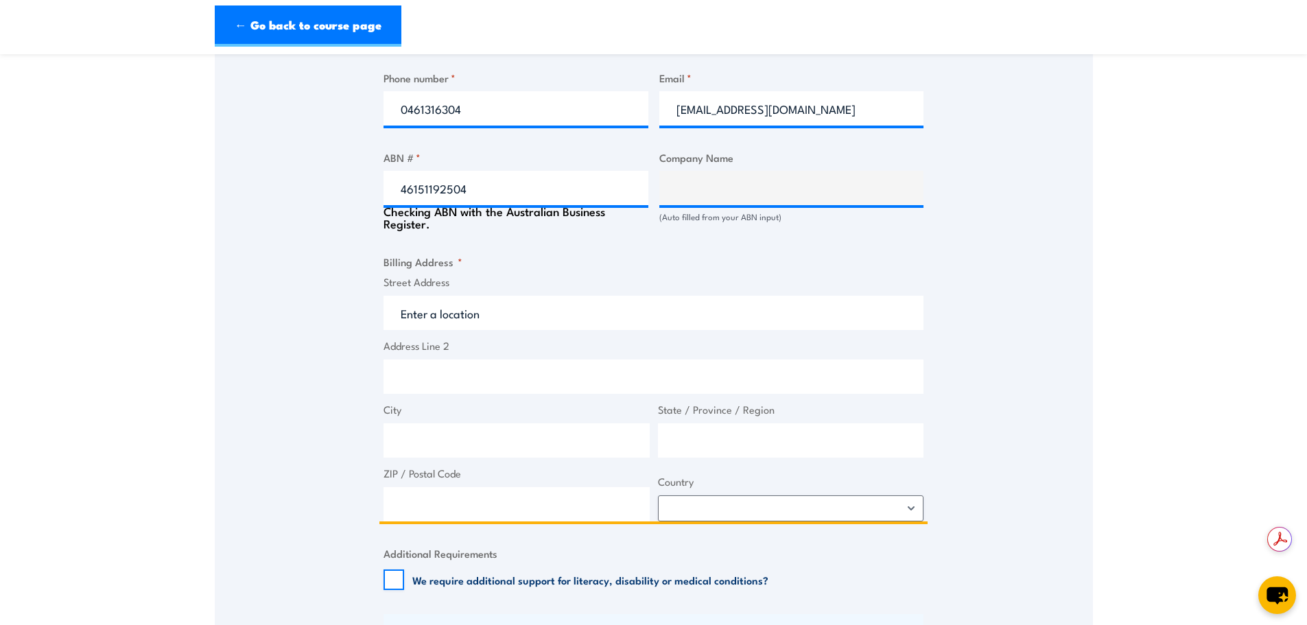
scroll to position [781, 0]
type input "[PERSON_NAME] Transport Australia Pty Ltd"
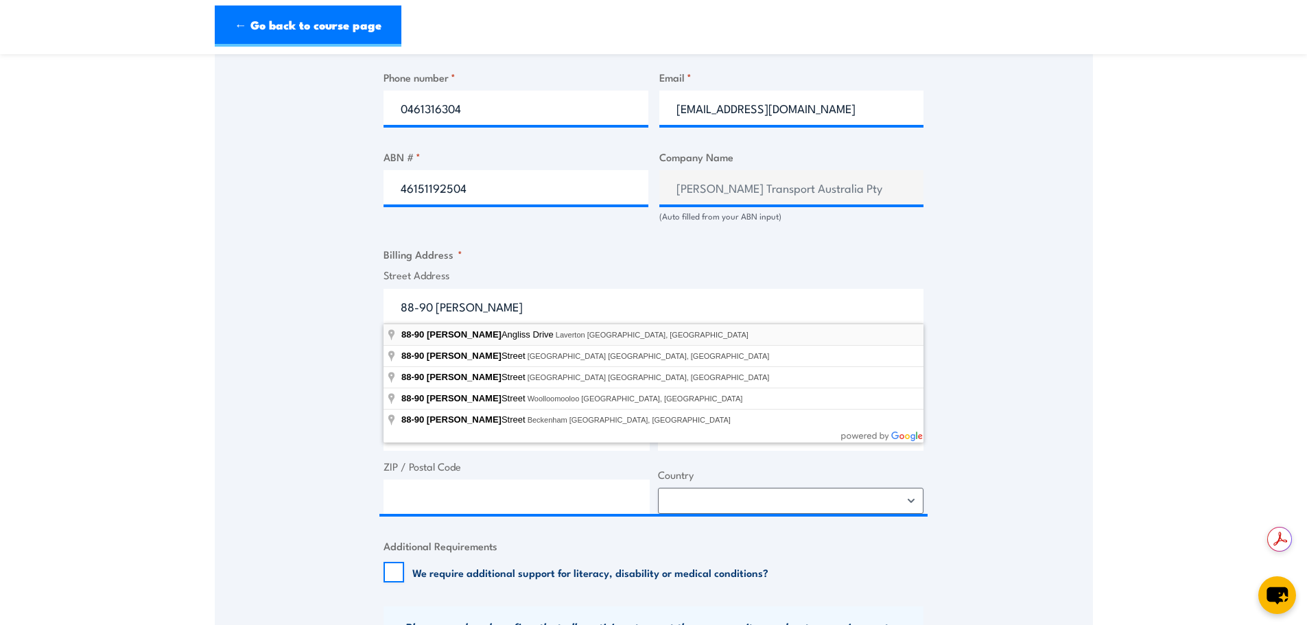
type input "[STREET_ADDRESS][PERSON_NAME]"
type input "88-90 [PERSON_NAME] Dr"
type input "Laverton North"
type input "Victoria"
type input "3026"
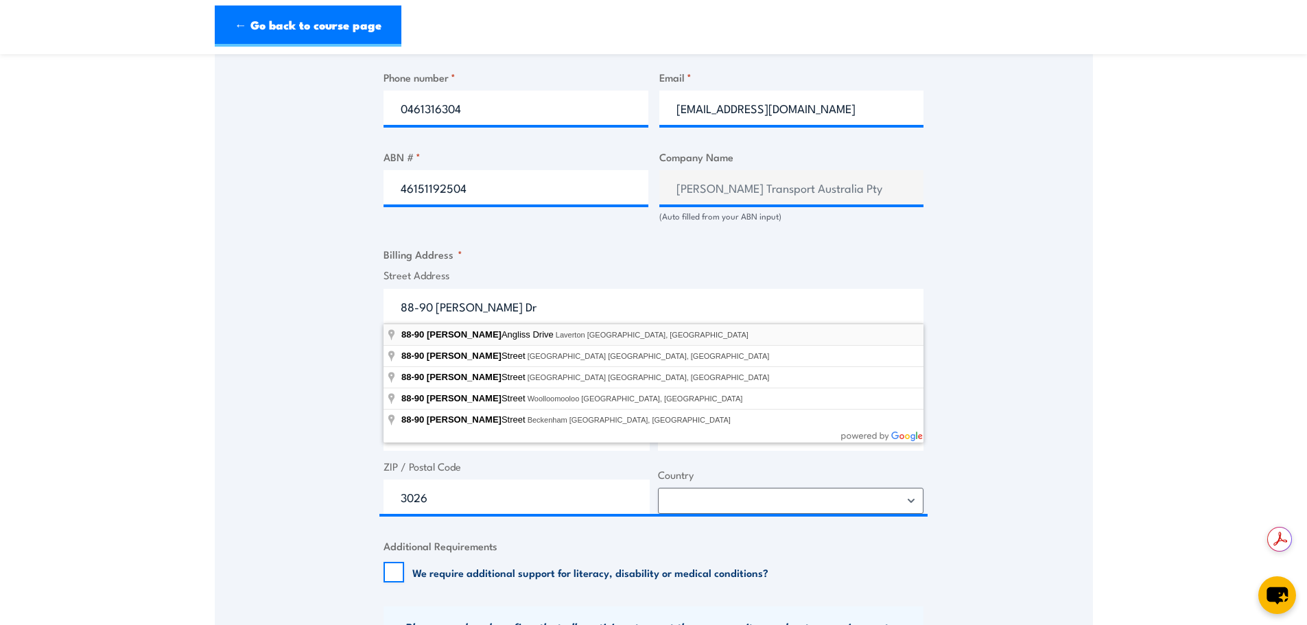
select select "[GEOGRAPHIC_DATA]"
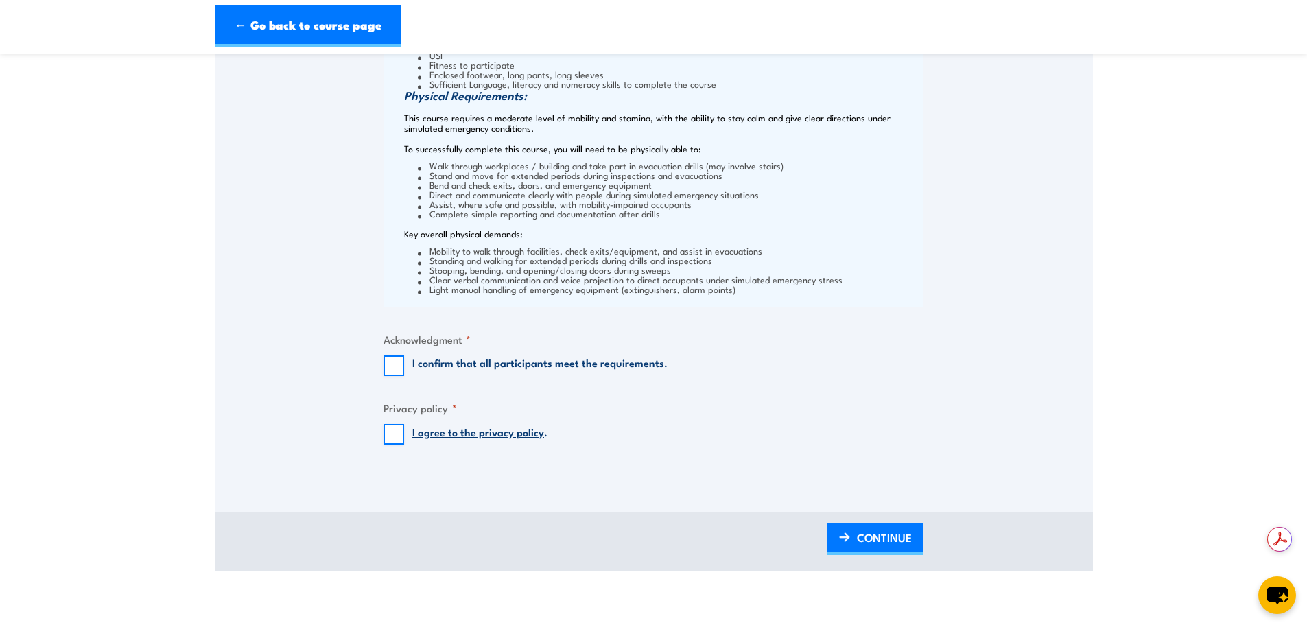
scroll to position [1399, 0]
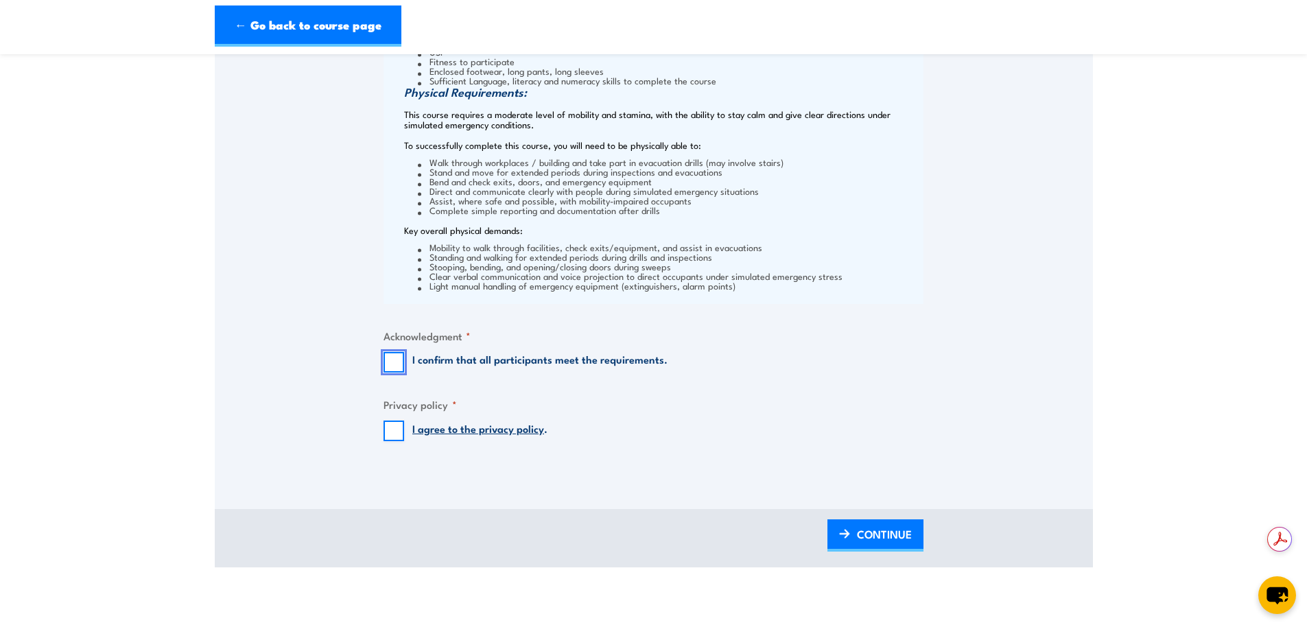
click at [392, 364] on input "I confirm that all participants meet the requirements." at bounding box center [393, 362] width 21 height 21
checkbox input "true"
click at [387, 438] on input "I agree to the privacy policy ." at bounding box center [393, 430] width 21 height 21
checkbox input "true"
click at [869, 532] on span "CONTINUE" at bounding box center [884, 534] width 55 height 36
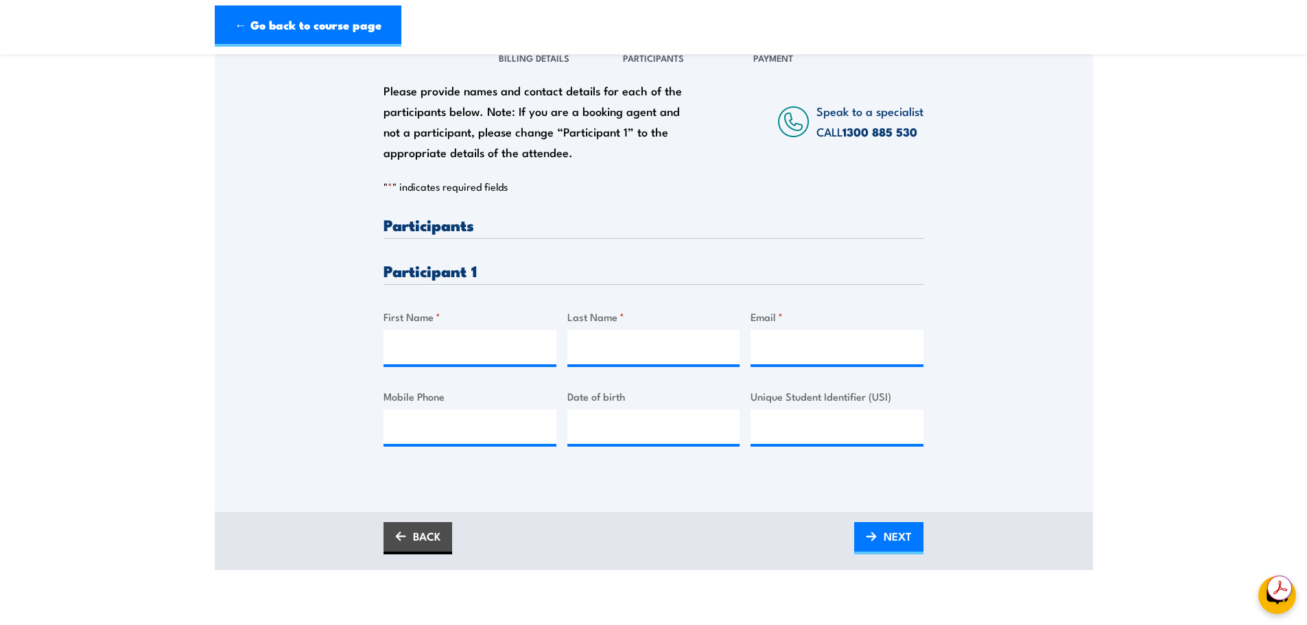
scroll to position [0, 0]
click at [467, 344] on input "First Name *" at bounding box center [469, 347] width 173 height 34
type input "[PERSON_NAME]"
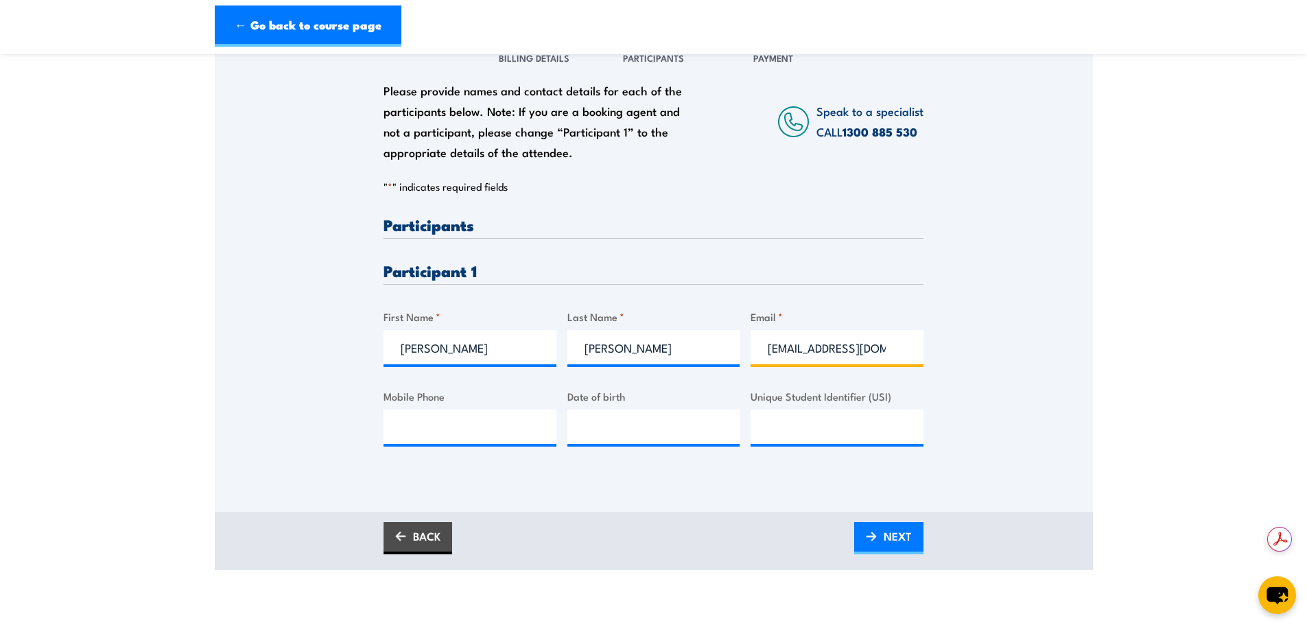
drag, startPoint x: 851, startPoint y: 355, endPoint x: 639, endPoint y: 359, distance: 212.7
click at [639, 359] on div "Please provide names and contact details for each of the participants below. No…" at bounding box center [653, 342] width 540 height 251
click at [877, 351] on input "[EMAIL_ADDRESS][DOMAIN_NAME]" at bounding box center [836, 347] width 173 height 34
type input "[EMAIL_ADDRESS][DOMAIN_NAME]"
click at [431, 427] on input "Mobile Phone" at bounding box center [469, 427] width 173 height 34
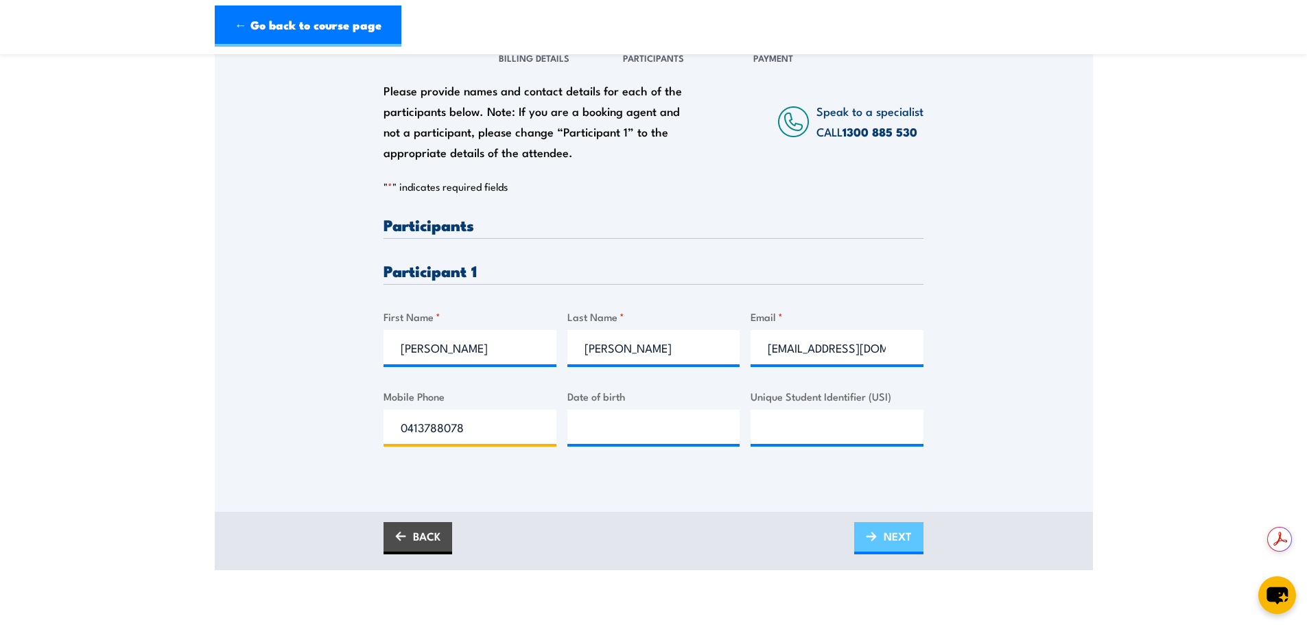
type input "0413788078"
click at [879, 541] on link "NEXT" at bounding box center [888, 538] width 69 height 32
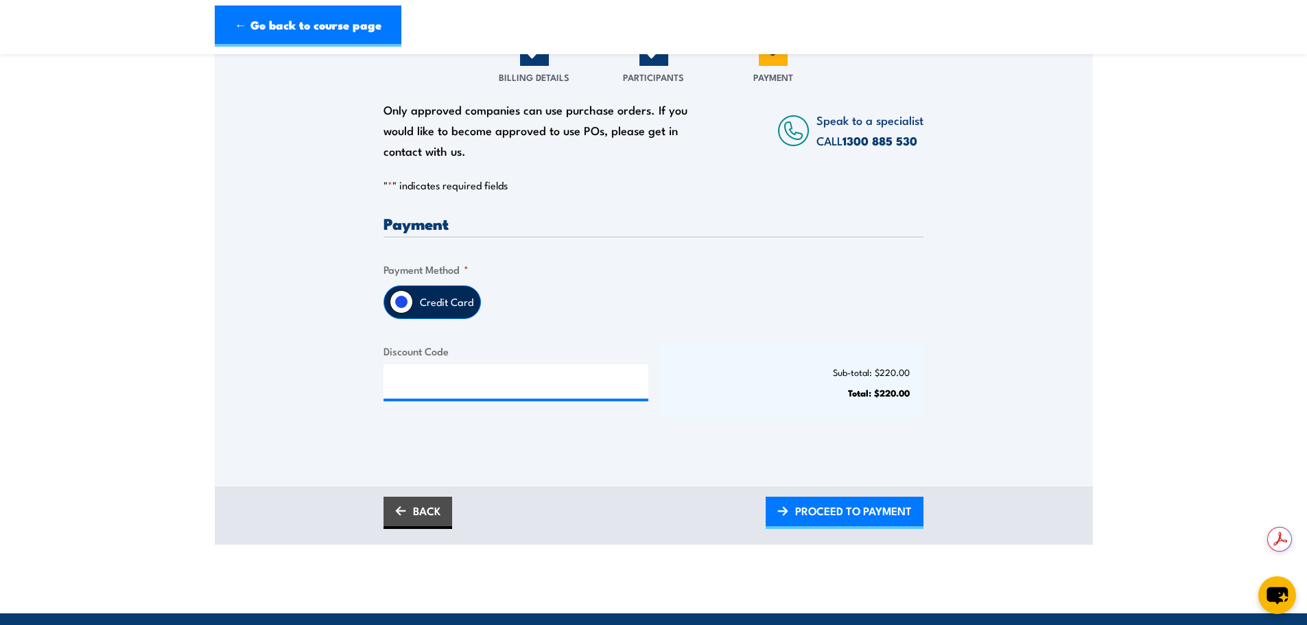
scroll to position [206, 0]
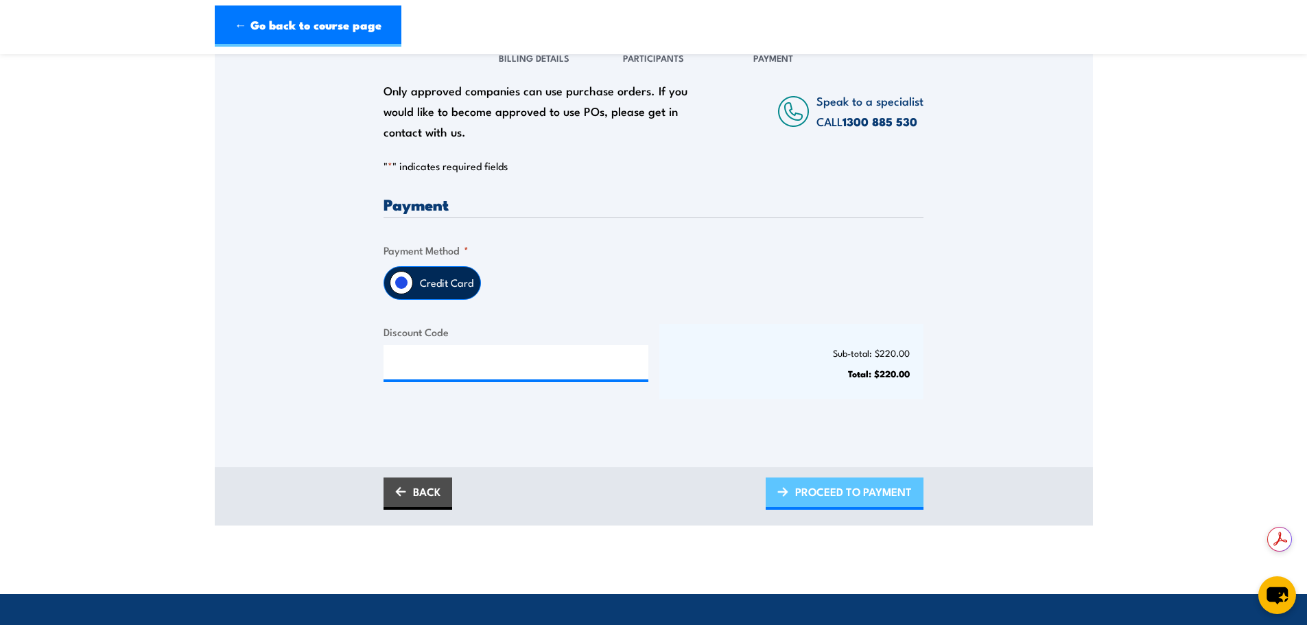
click at [840, 496] on span "PROCEED TO PAYMENT" at bounding box center [853, 491] width 117 height 36
